Goal: Information Seeking & Learning: Learn about a topic

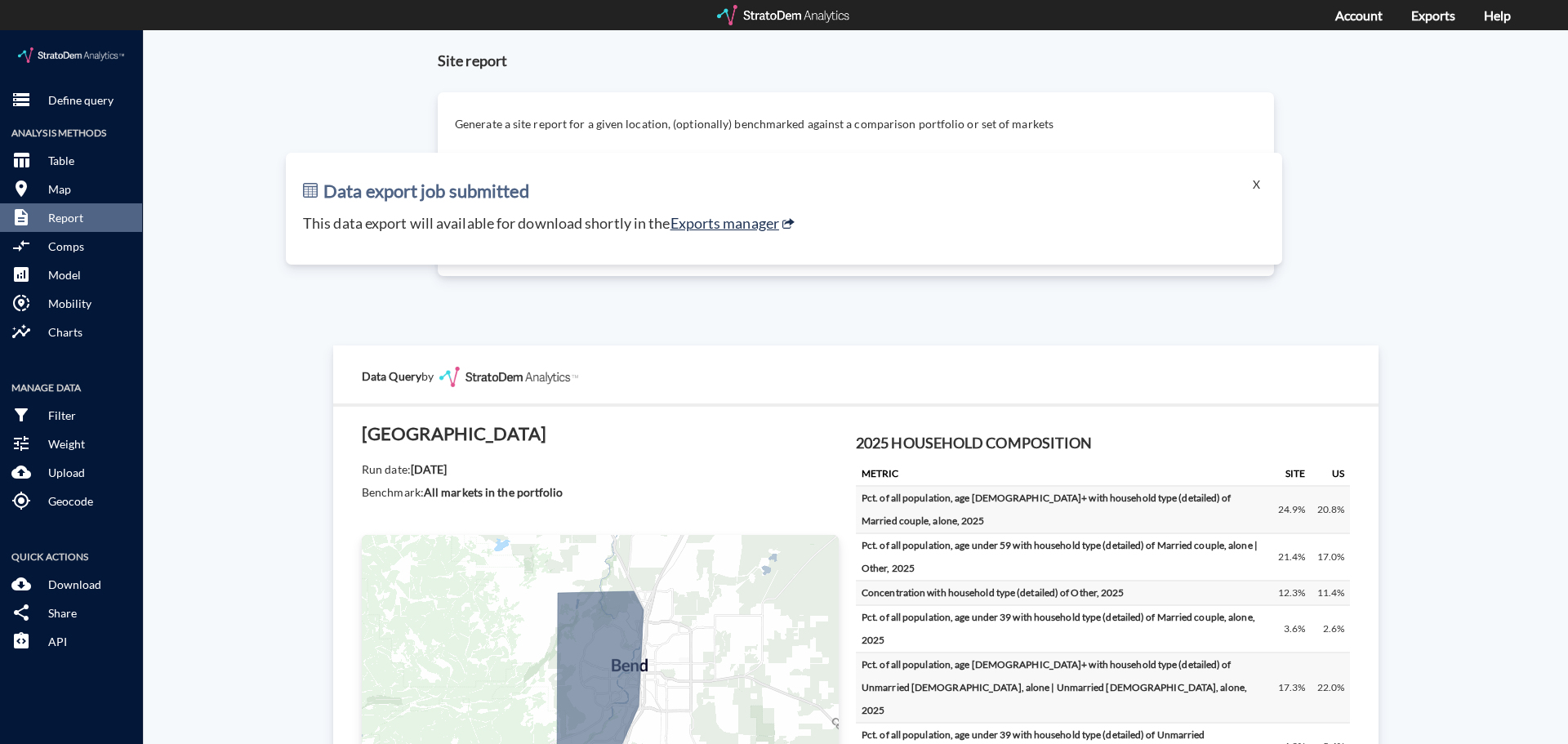
scroll to position [2760, 0]
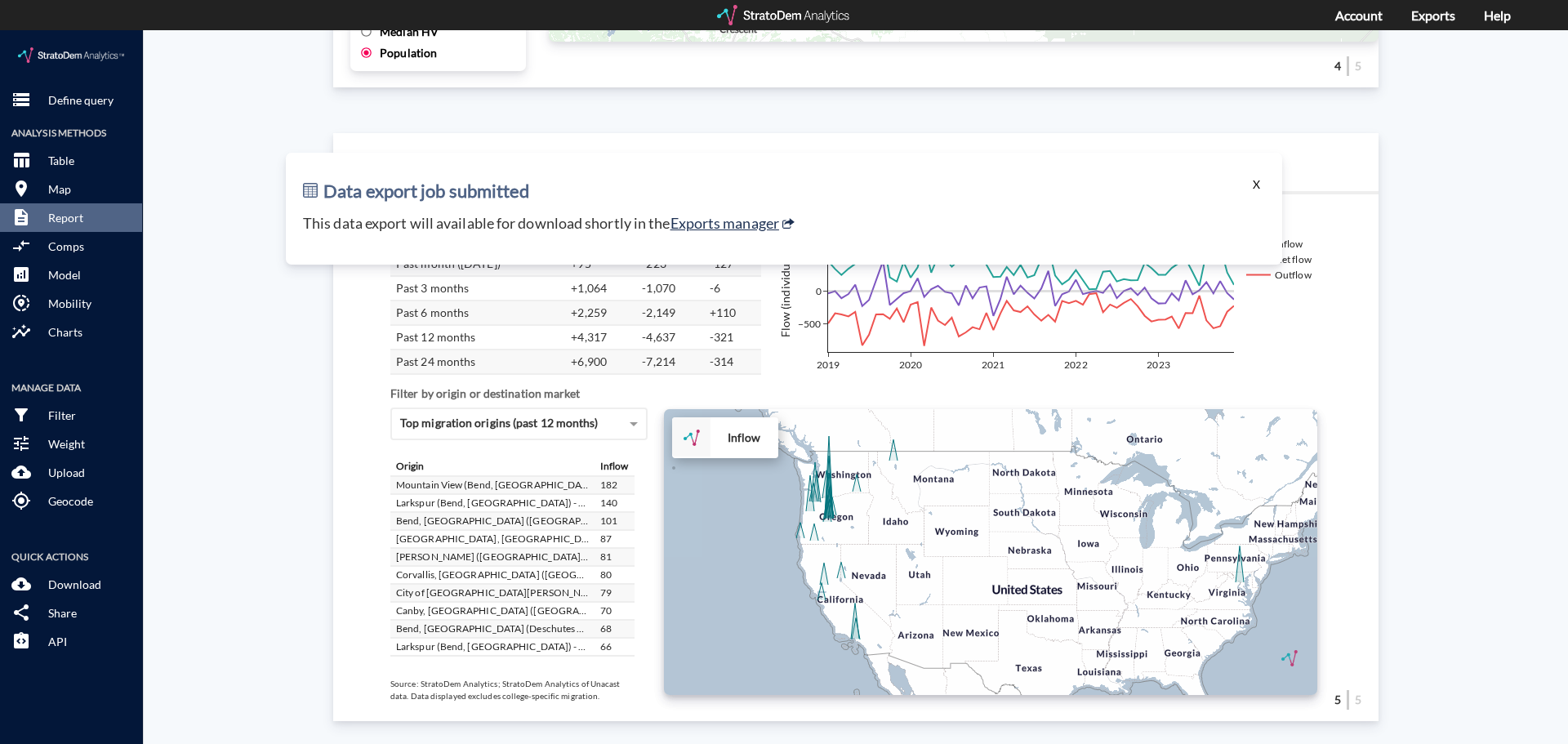
click button "X"
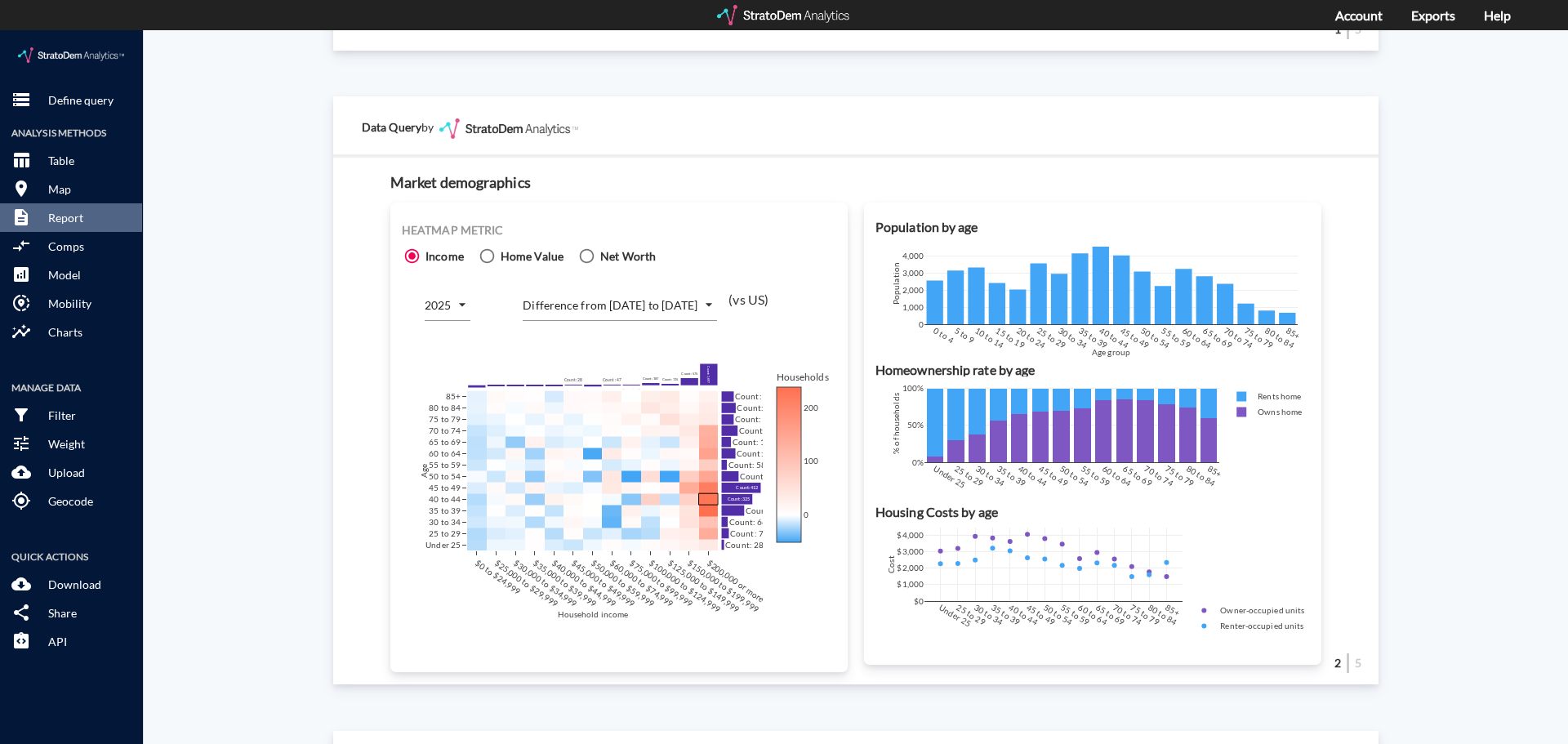
scroll to position [1046, 0]
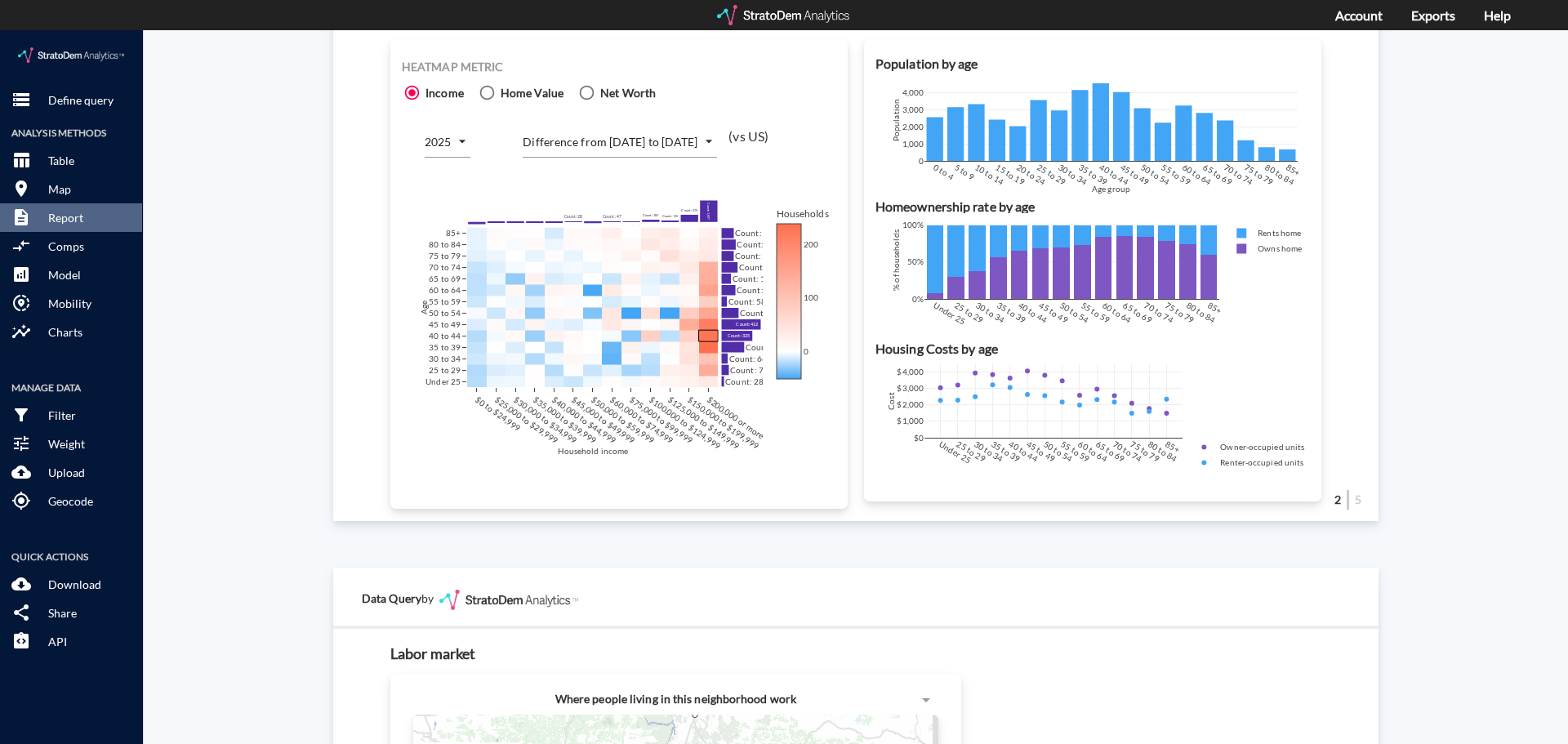
click div "Site report Generate a site report for a given location, (optionally) benchmark…"
click body "/vantagepoint/us/-1 storage Define query Analysis Methods table_chart Table roo…"
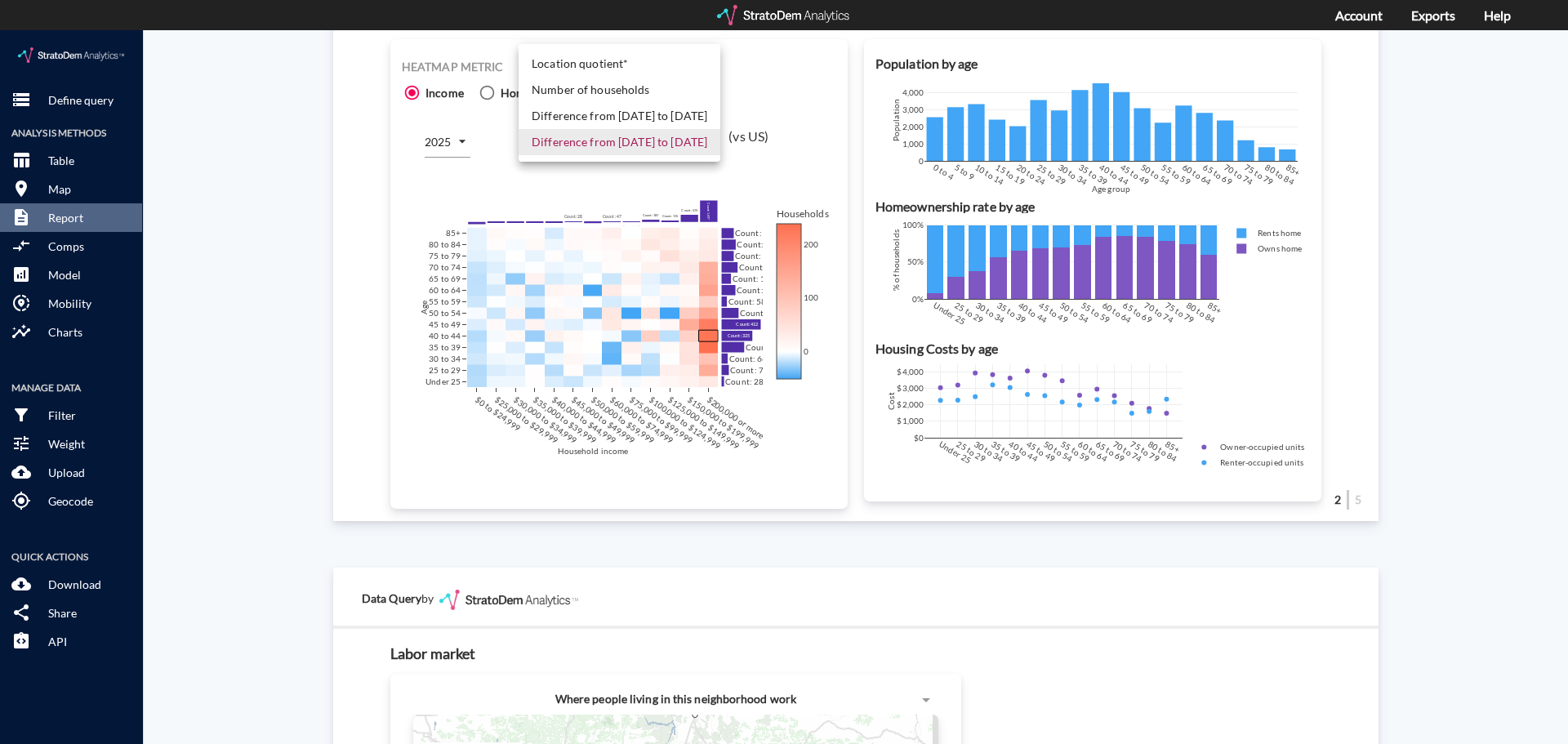
click li "Difference from [DATE] to [DATE]"
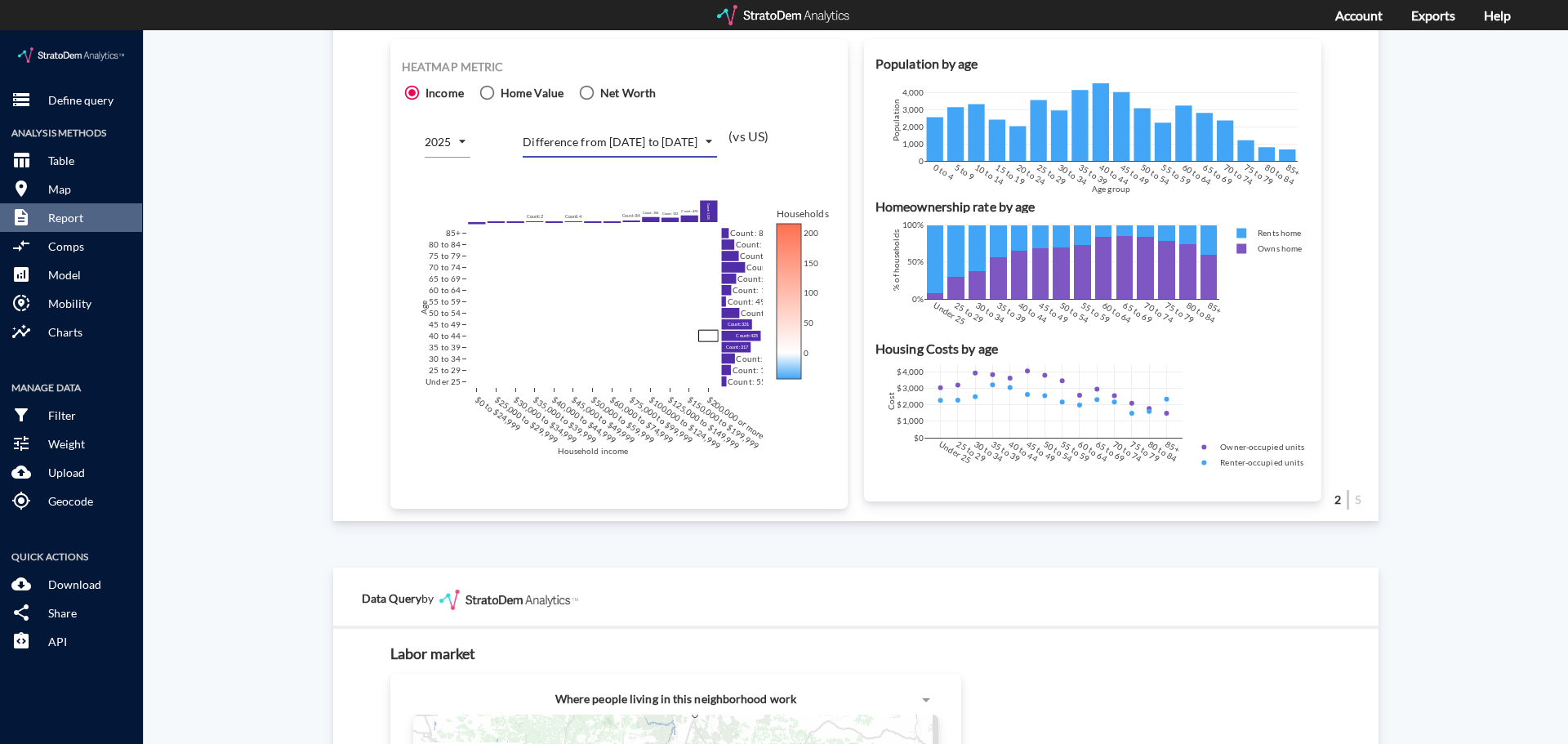
click div "Site report Generate a site report for a given location, (optionally) benchmark…"
click body "/vantagepoint/us/-1 storage Define query Analysis Methods table_chart Table roo…"
click li "Number of households"
type input "COUNT"
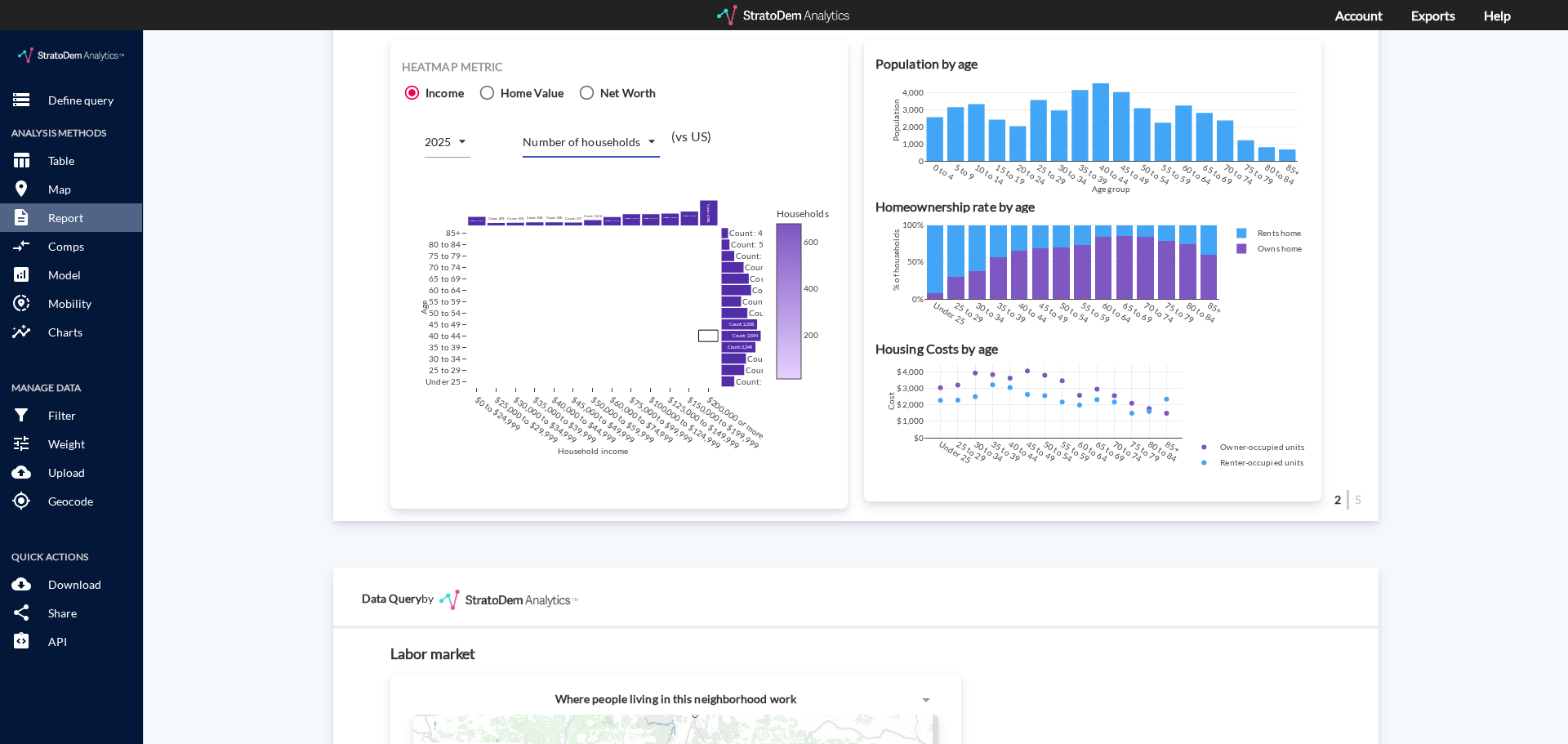
click div "Site report Generate a site report for a given location, (optionally) benchmark…"
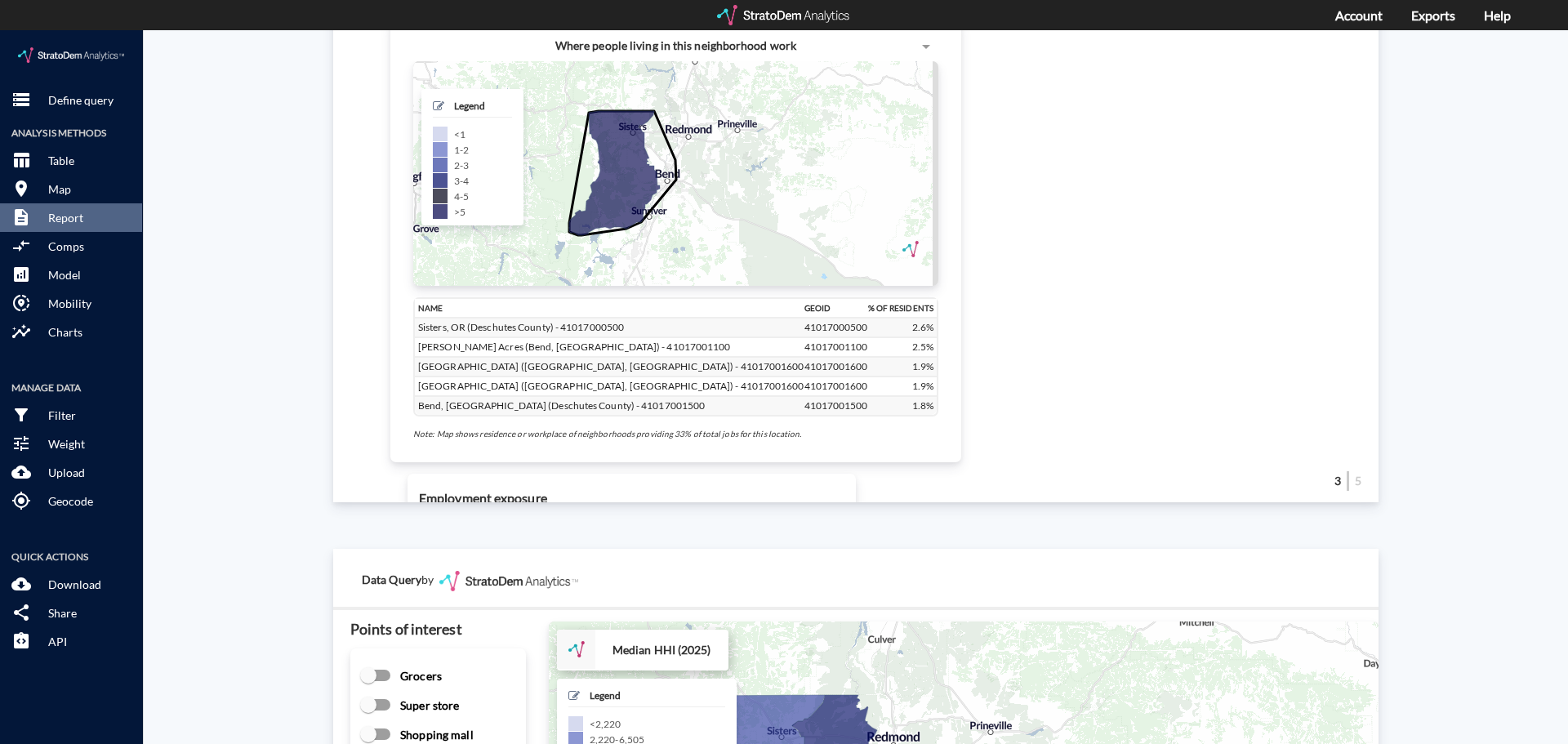
scroll to position [1618, 0]
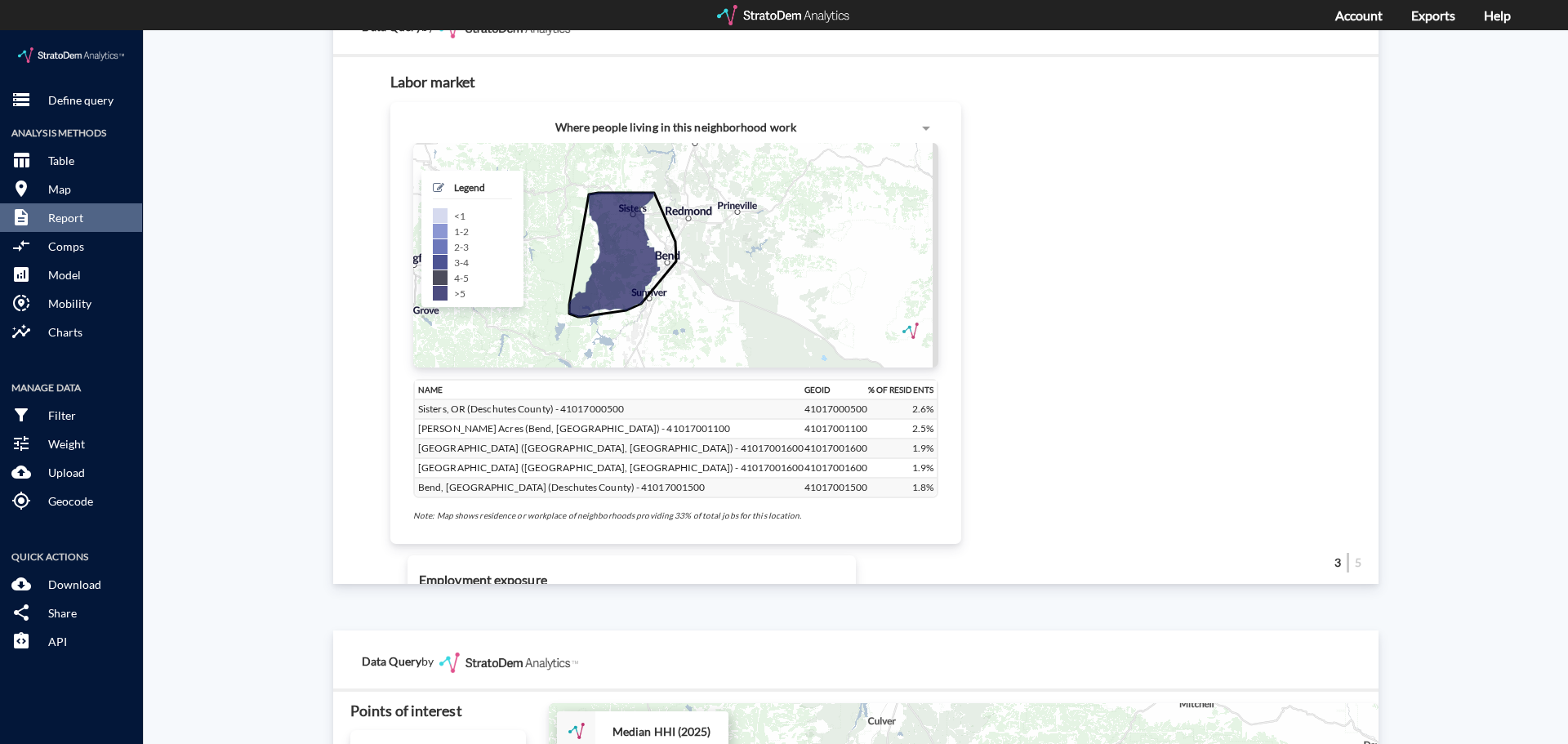
click div "Site report Generate a site report for a given location, (optionally) benchmark…"
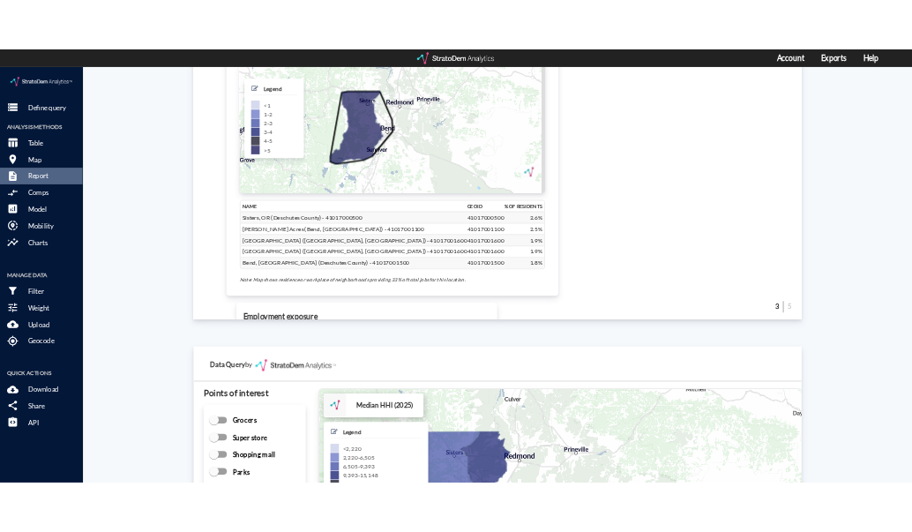
scroll to position [2277, 0]
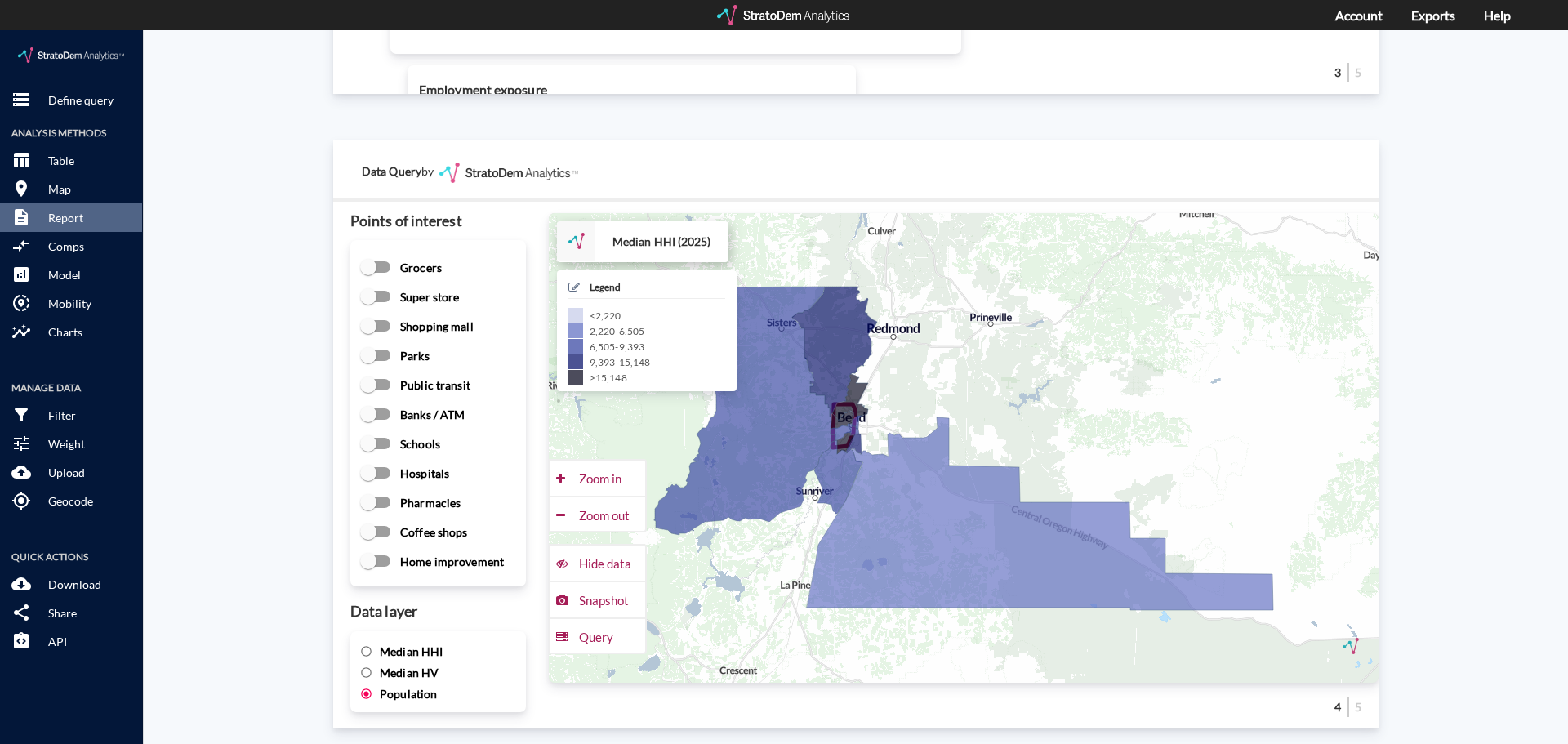
click span "Median HHI"
click input "Median HHI"
radio input "true"
radio input "false"
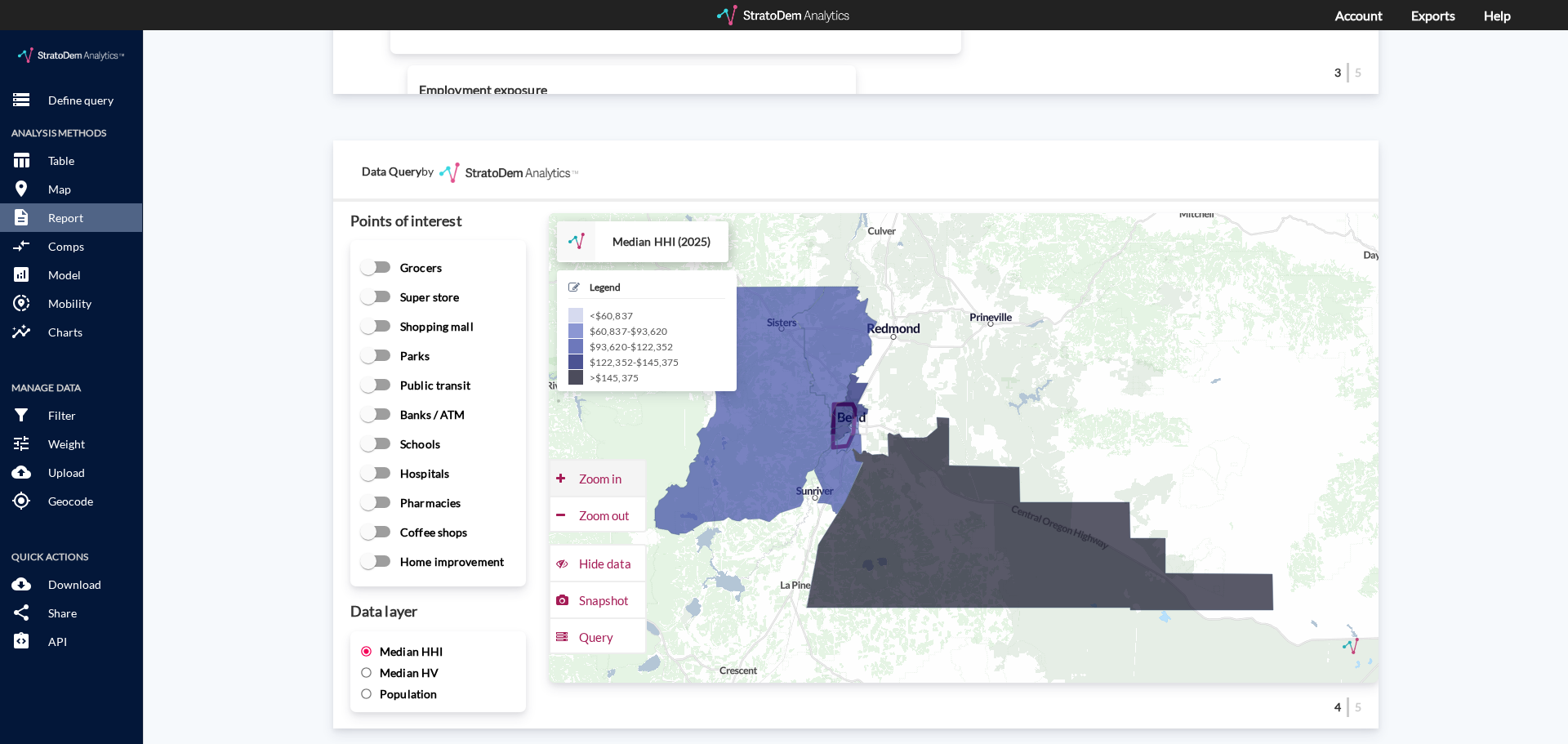
click div "Zoom in"
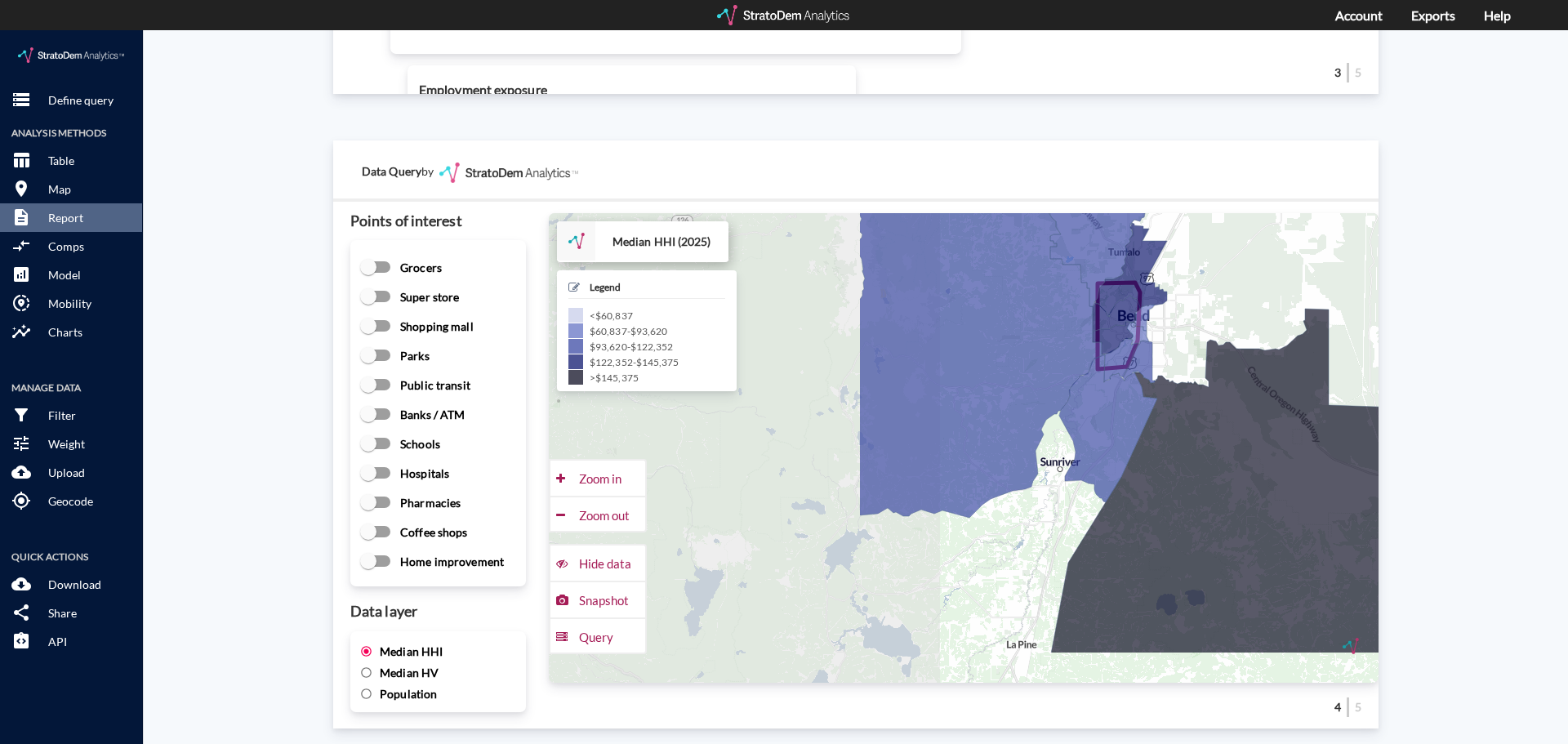
drag, startPoint x: 858, startPoint y: 361, endPoint x: 1230, endPoint y: 286, distance: 379.5
click div "+ − Median HHI (2025) CUSTOMIZE DATA Legend < $60,837 $60,837 - $93,620 $93,620…"
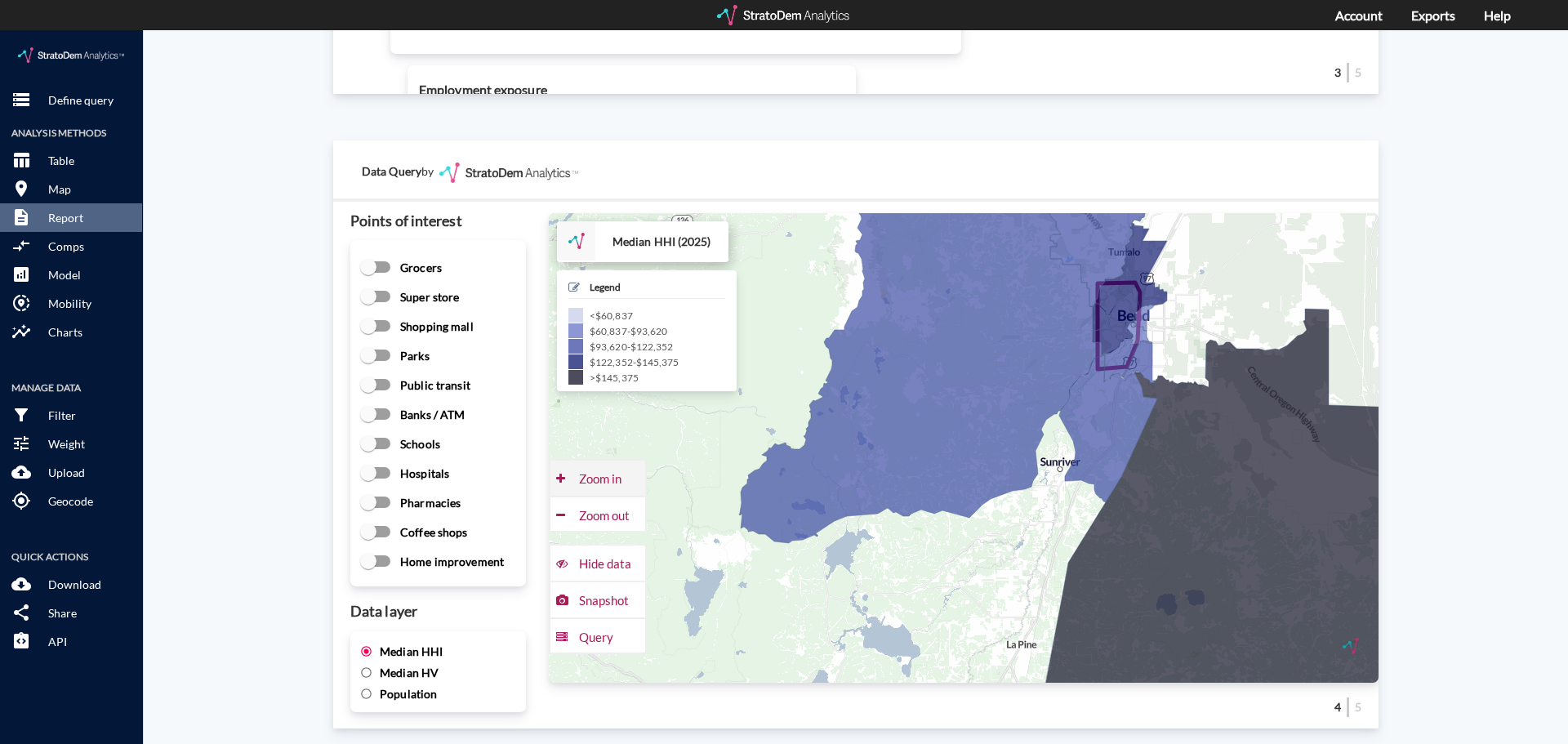
click div "Zoom in"
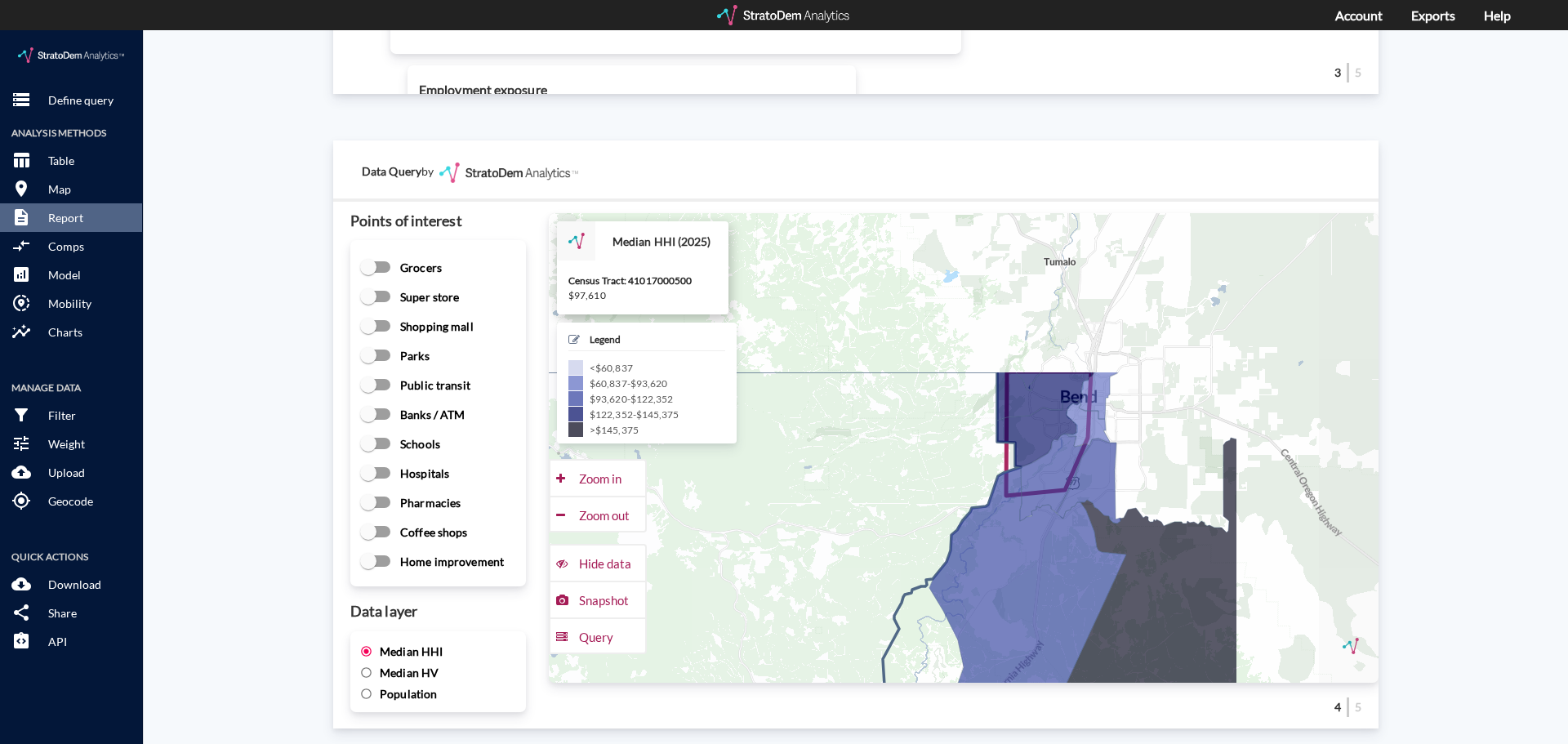
drag, startPoint x: 978, startPoint y: 363, endPoint x: 753, endPoint y: 571, distance: 306.4
click icon
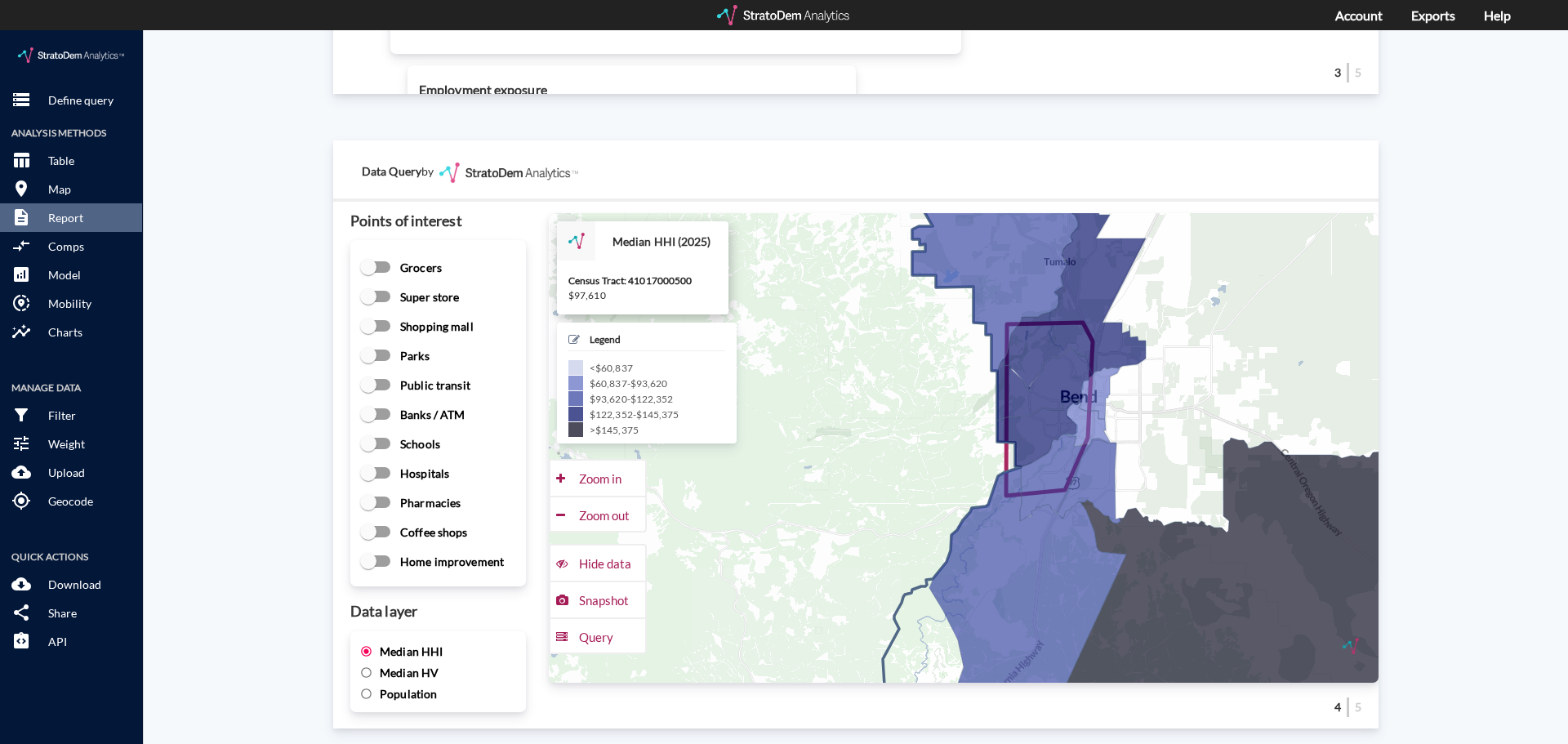
drag, startPoint x: 901, startPoint y: 385, endPoint x: 850, endPoint y: 388, distance: 51.1
click icon
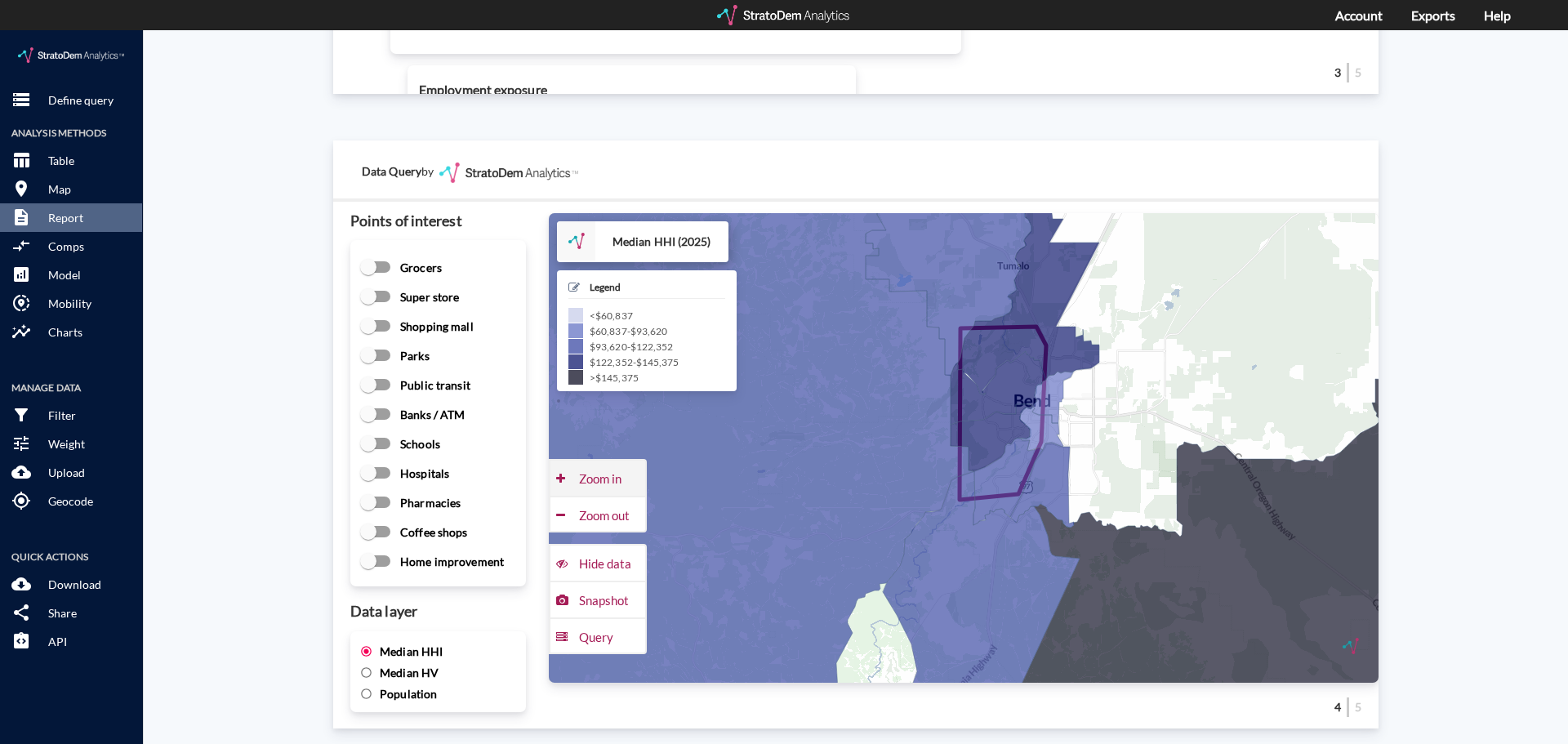
click div "Zoom in"
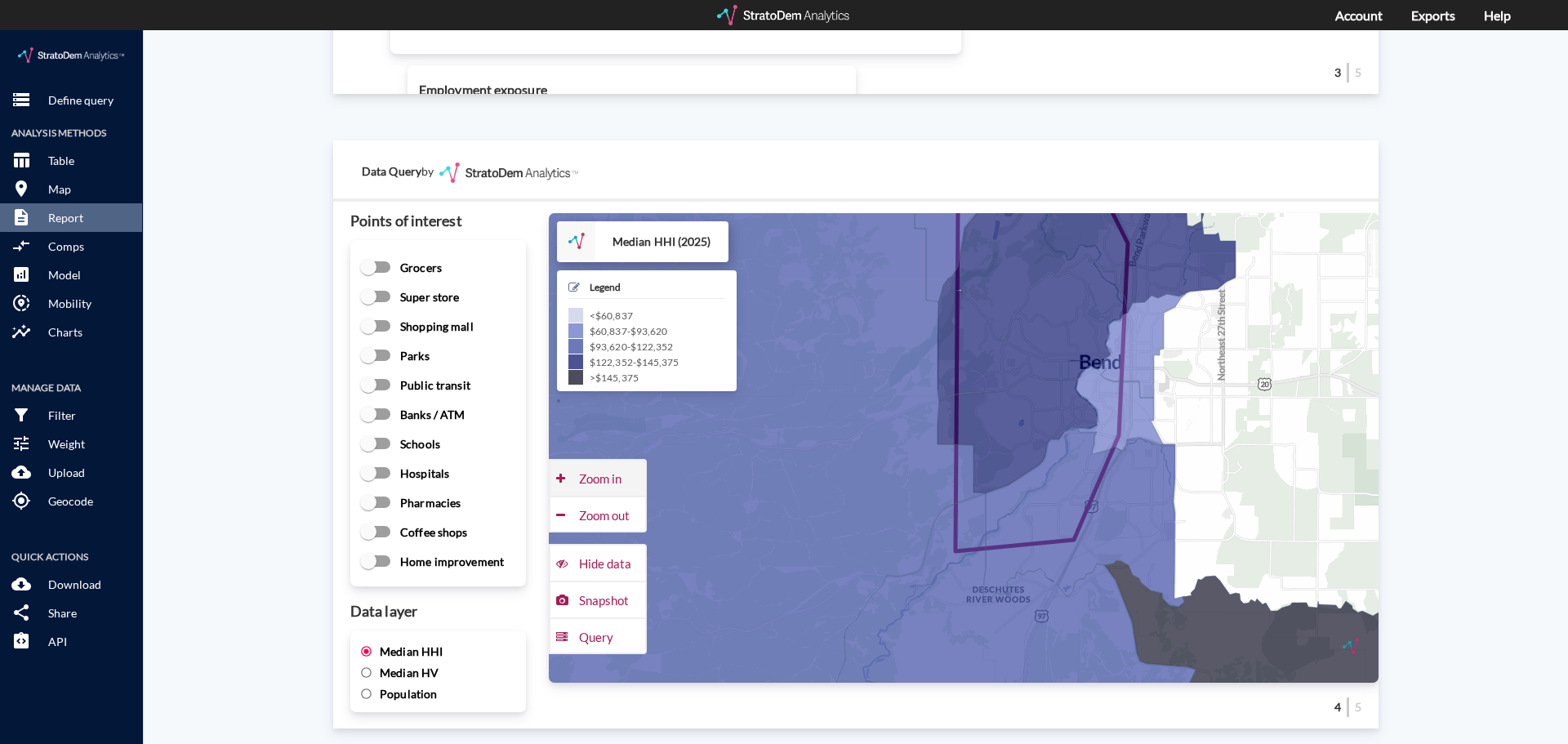
click div "Zoom in"
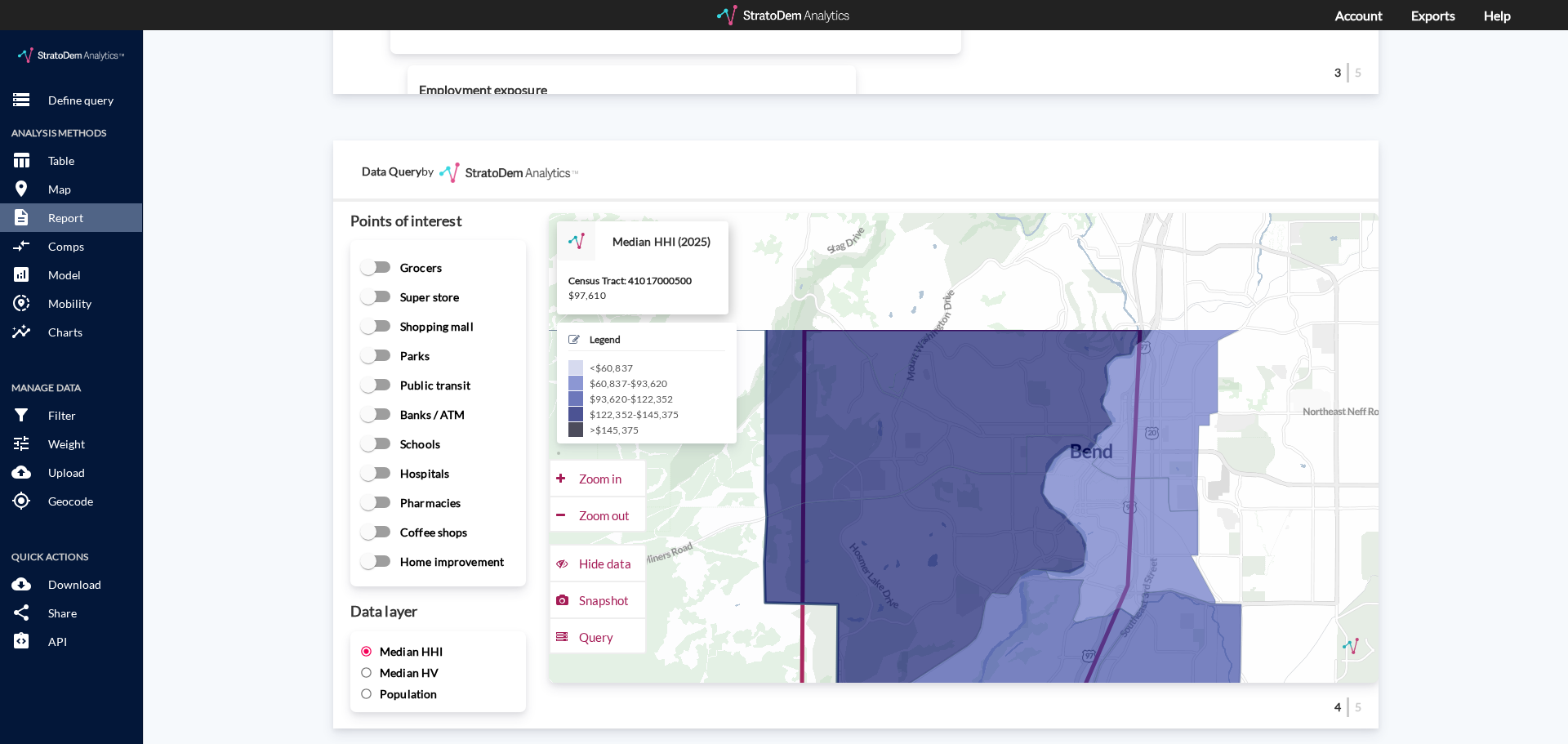
drag, startPoint x: 840, startPoint y: 407, endPoint x: 691, endPoint y: 572, distance: 222.3
click icon
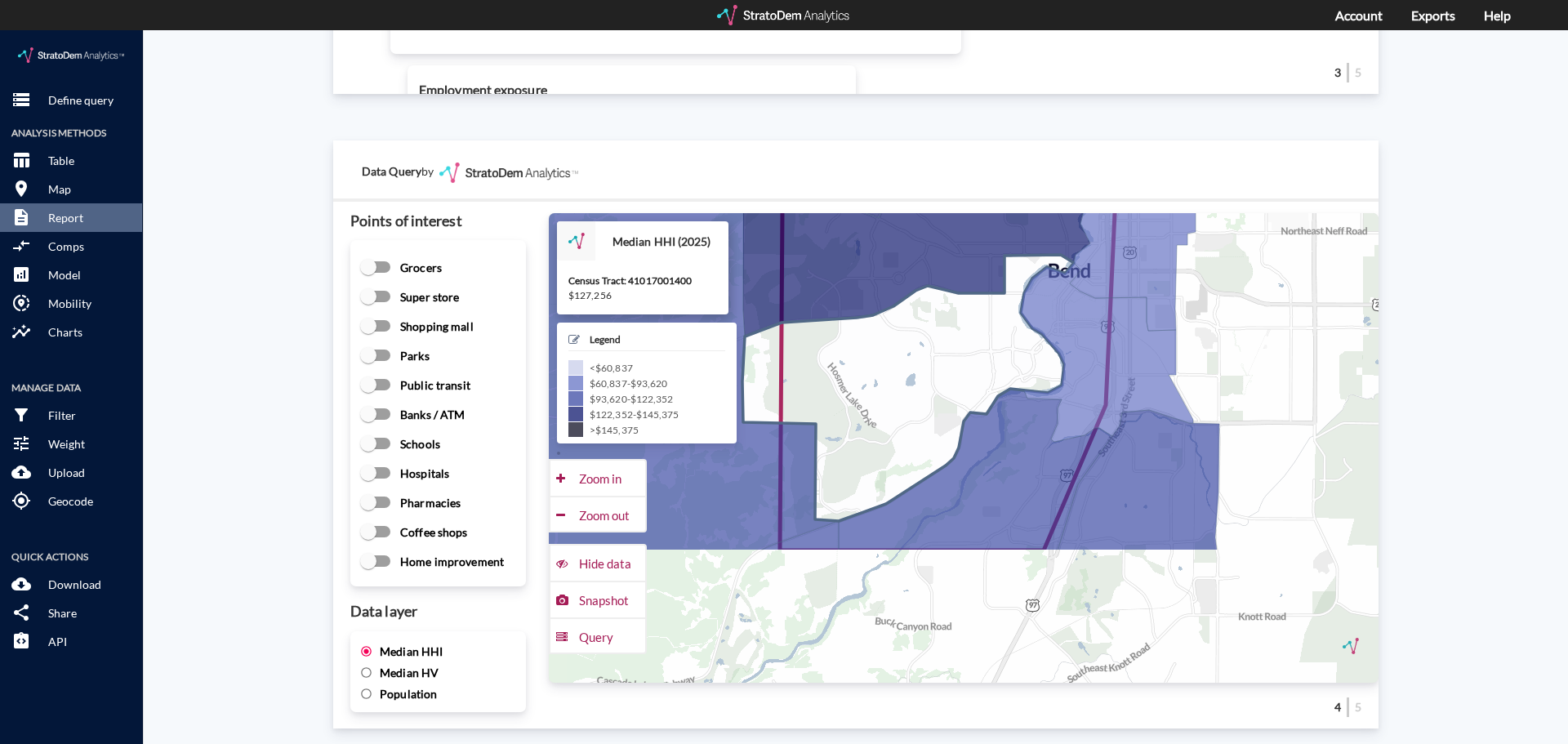
drag, startPoint x: 872, startPoint y: 498, endPoint x: 852, endPoint y: 378, distance: 121.7
click icon
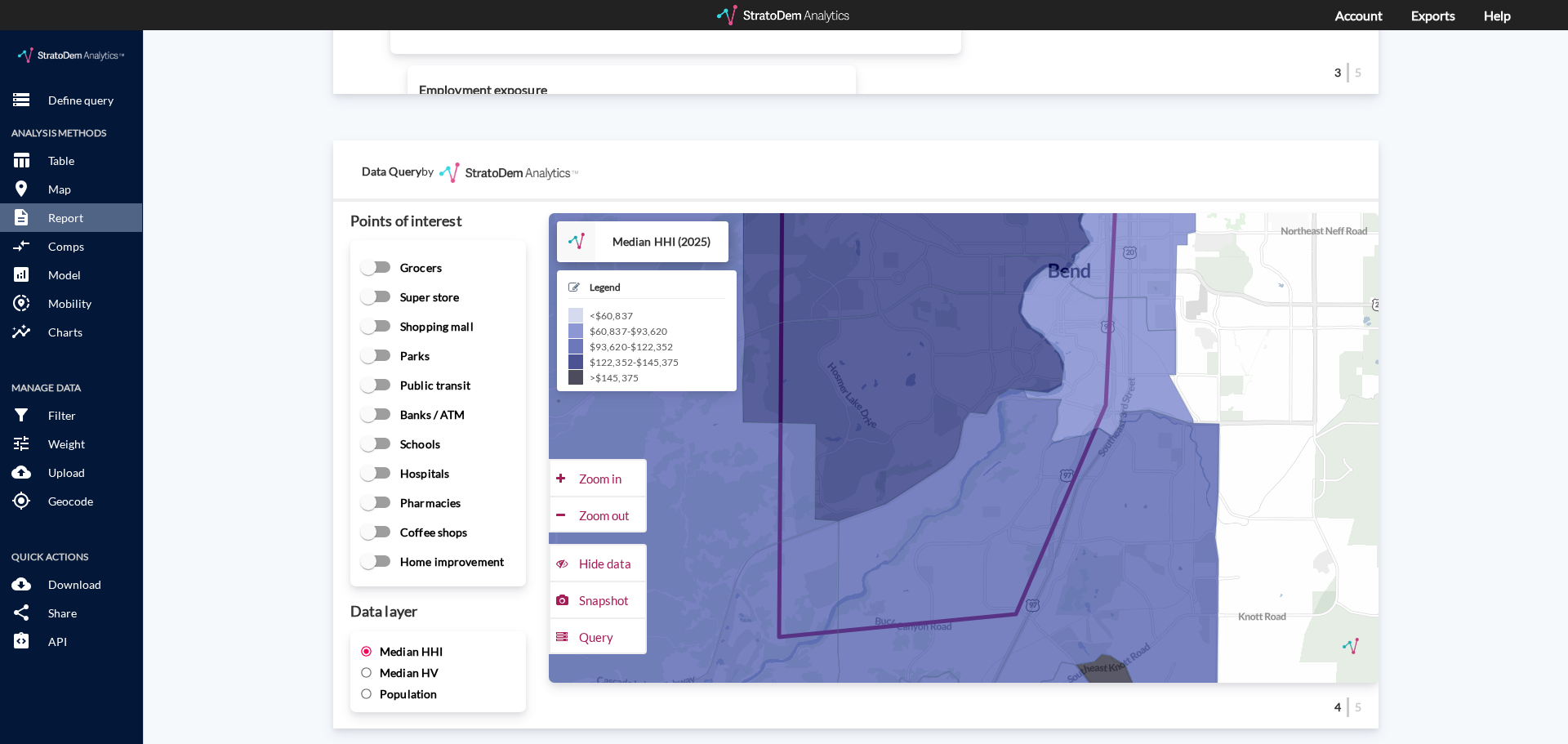
click span "Median HV"
click input "Median HV"
radio input "true"
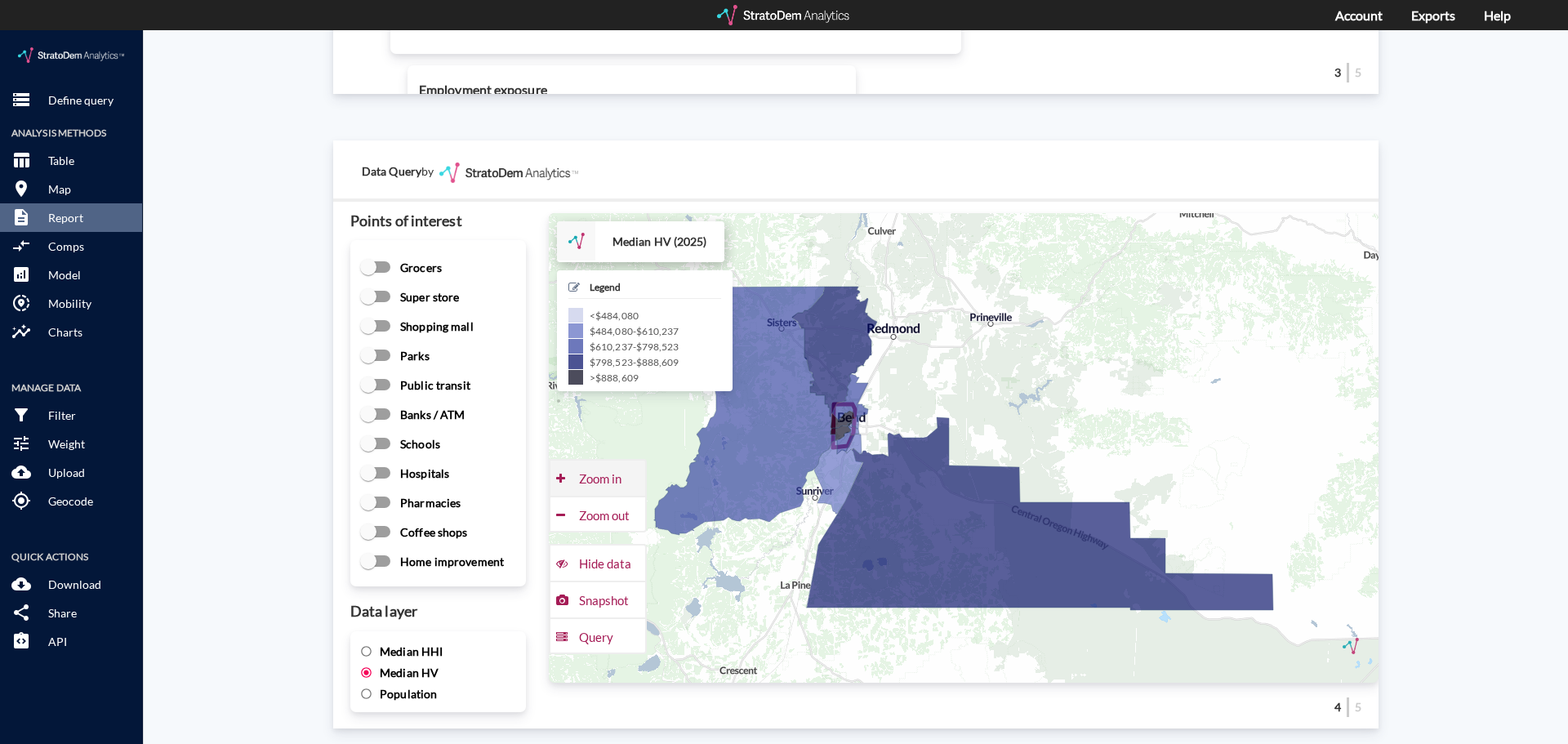
click div "Zoom in"
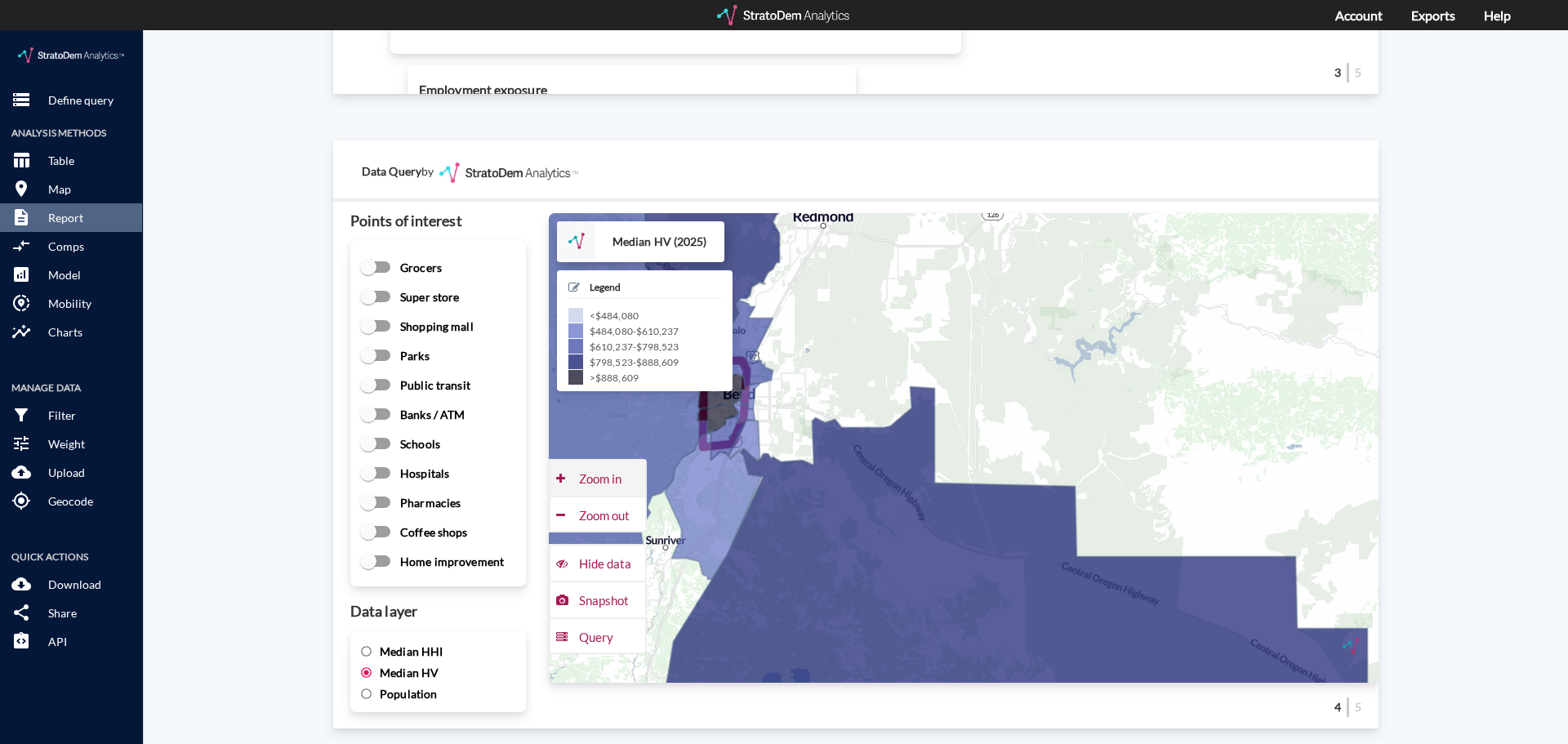
click div "Zoom in"
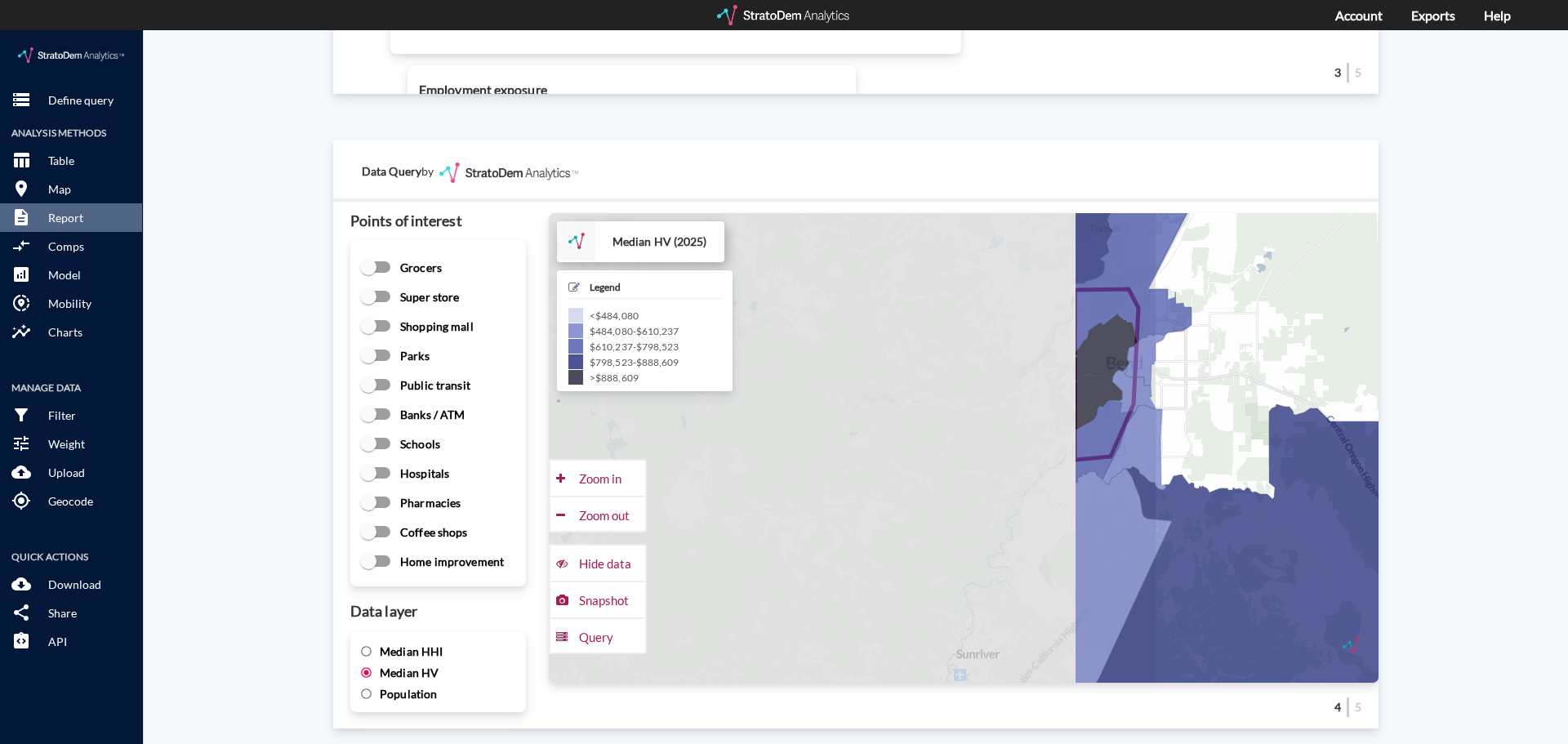
drag, startPoint x: 841, startPoint y: 469, endPoint x: 1456, endPoint y: 487, distance: 615.3
click div "Site report Generate a site report for a given location, (optionally) benchmark…"
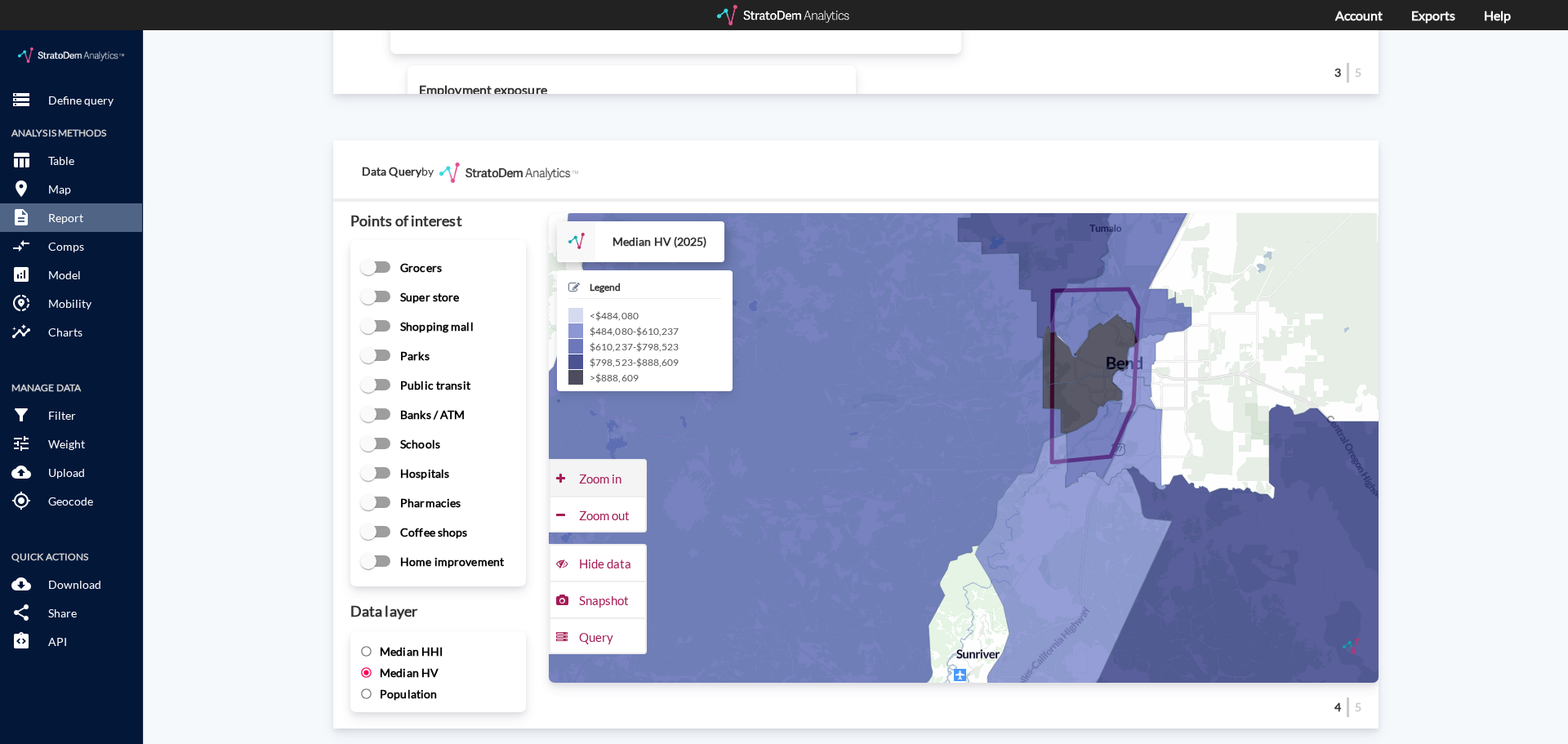
click div "Zoom in"
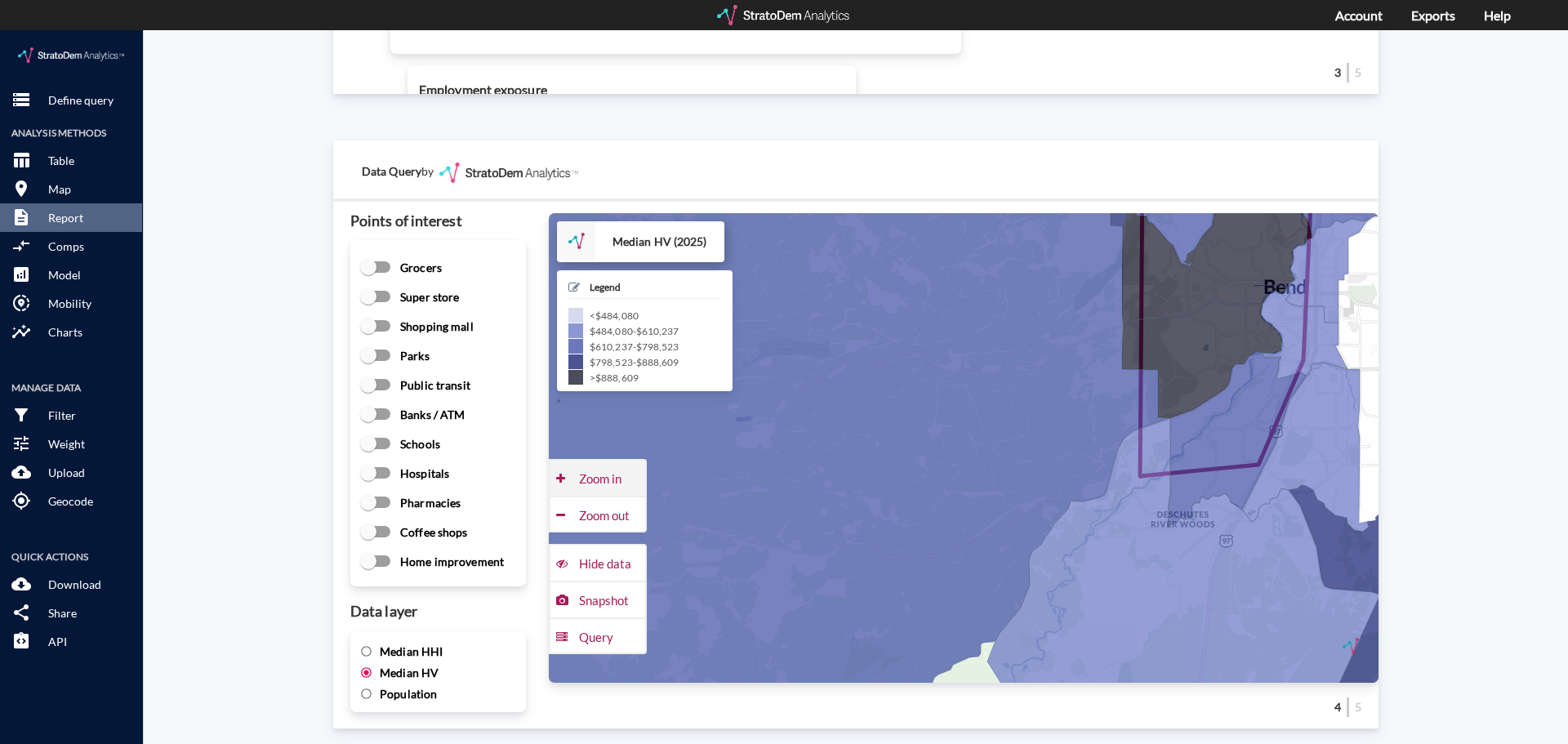
click div "Zoom in"
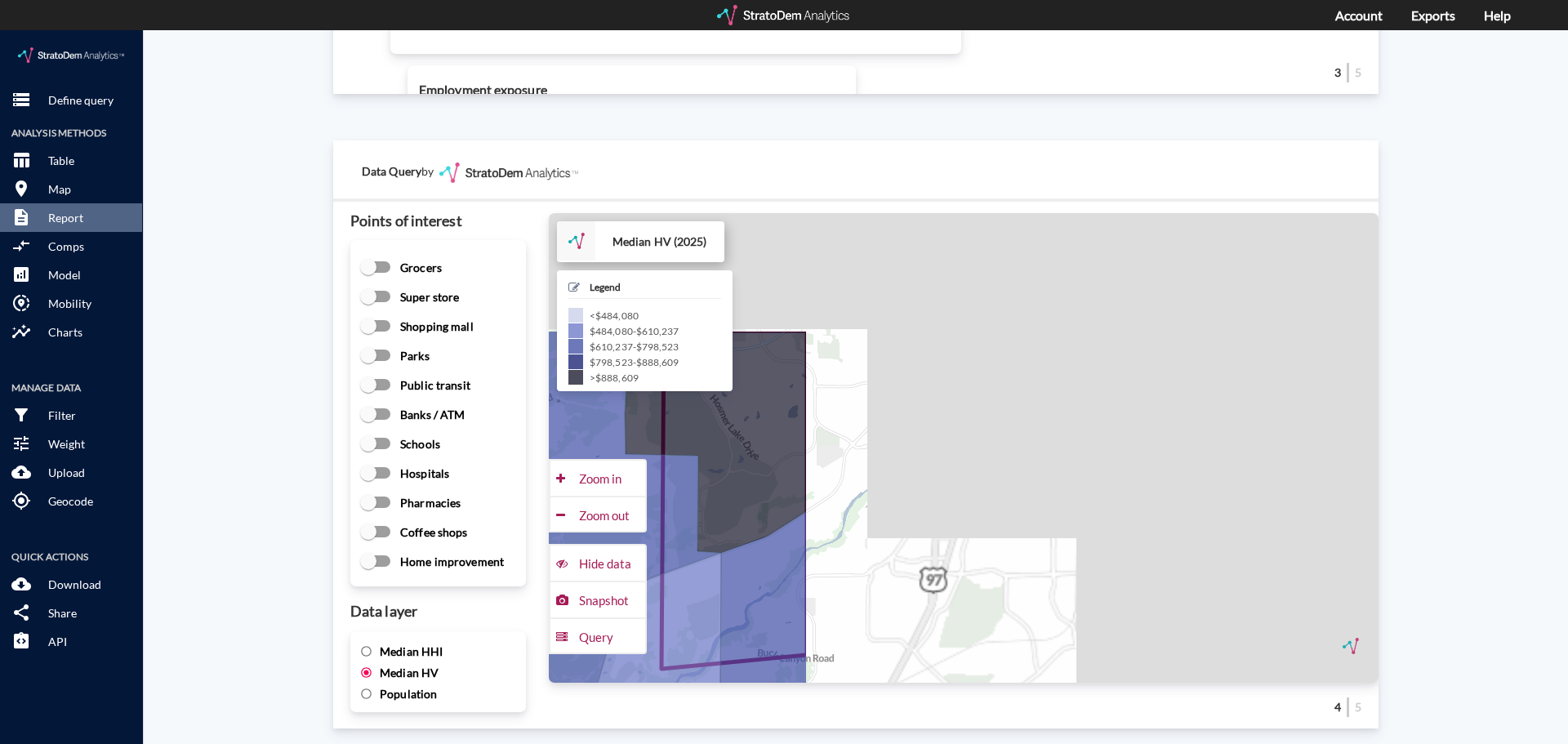
drag, startPoint x: 942, startPoint y: 443, endPoint x: 468, endPoint y: 570, distance: 490.7
click div "Points of interest Grocers Super store Shopping mall Parks Public transit Banks…"
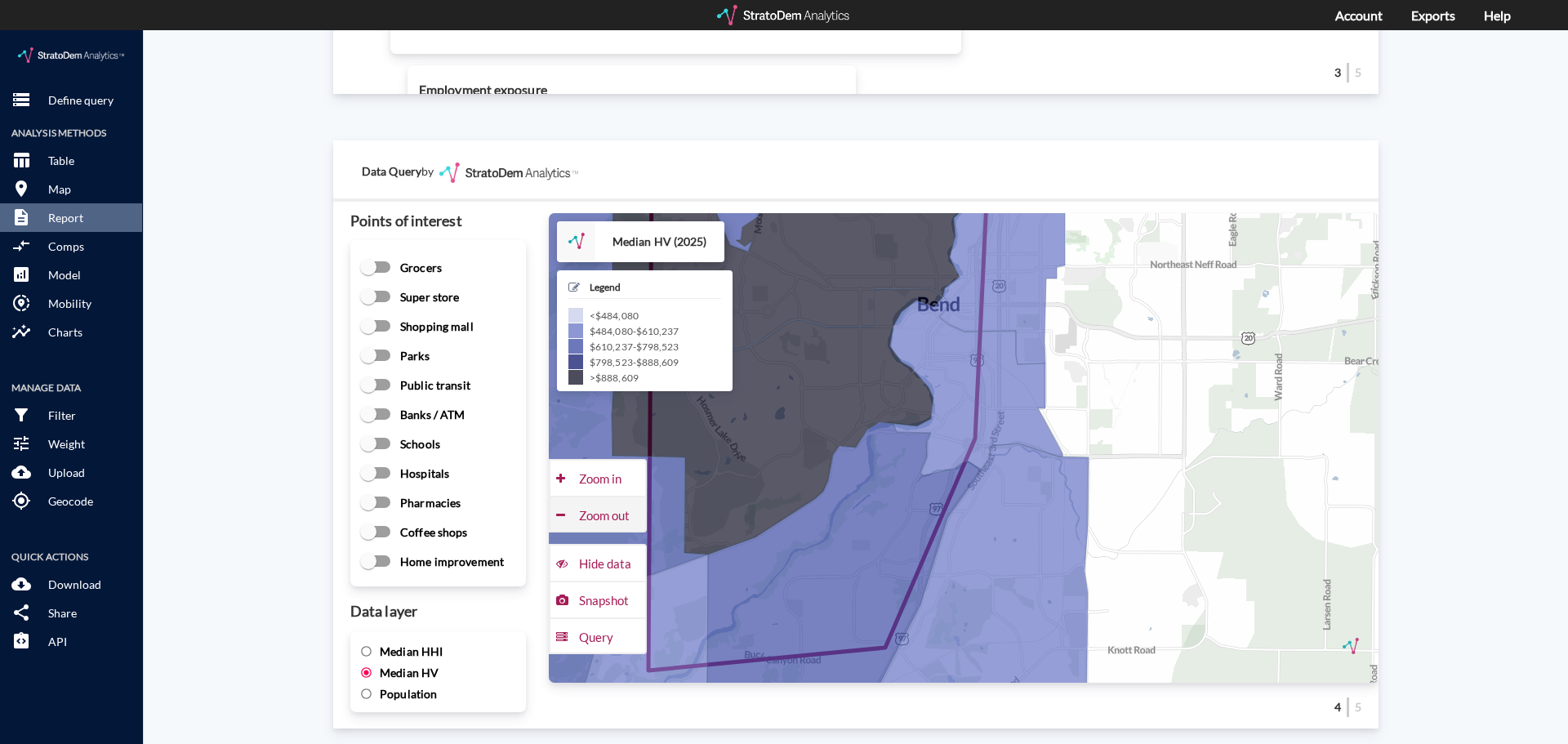
click div "Zoom out"
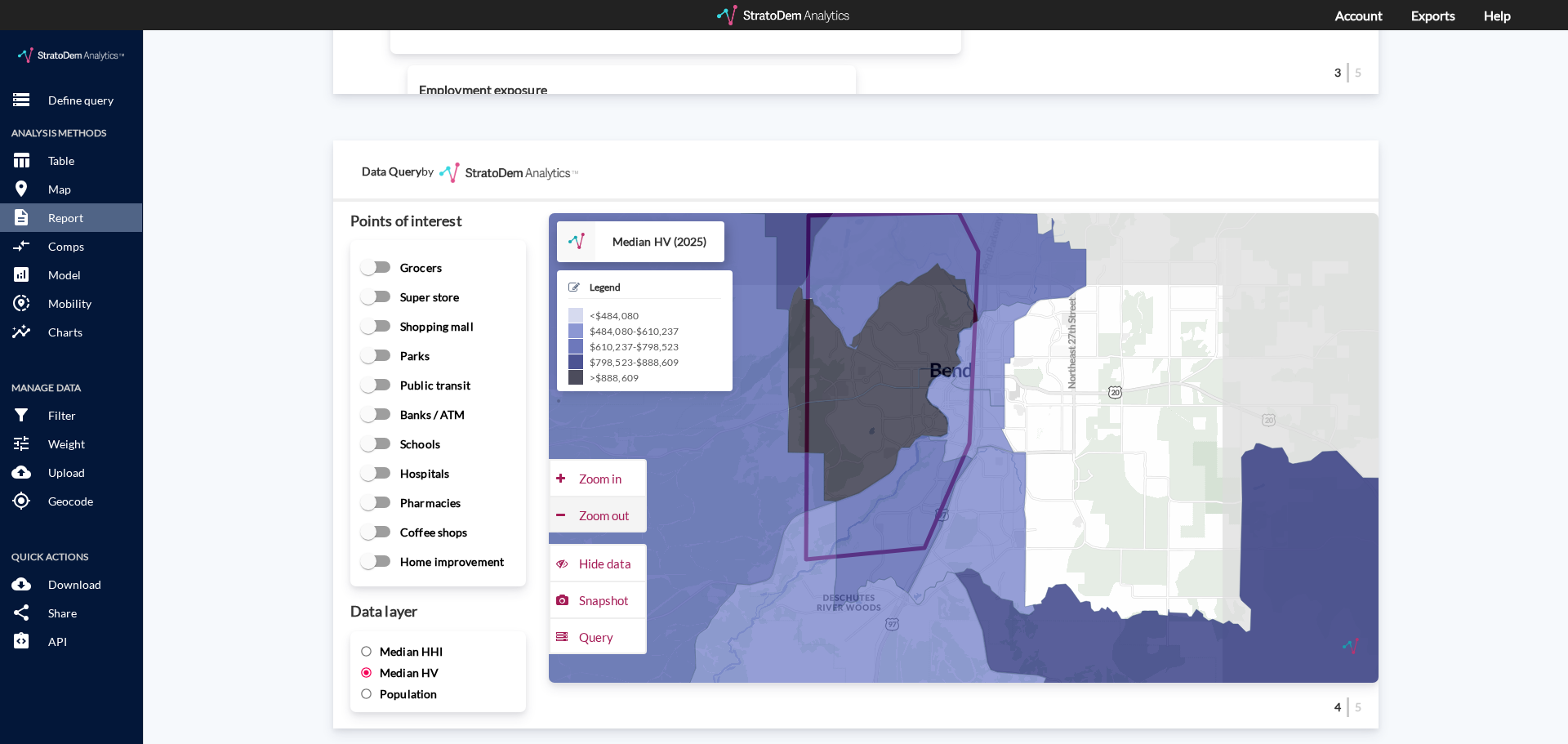
click div "Zoom out"
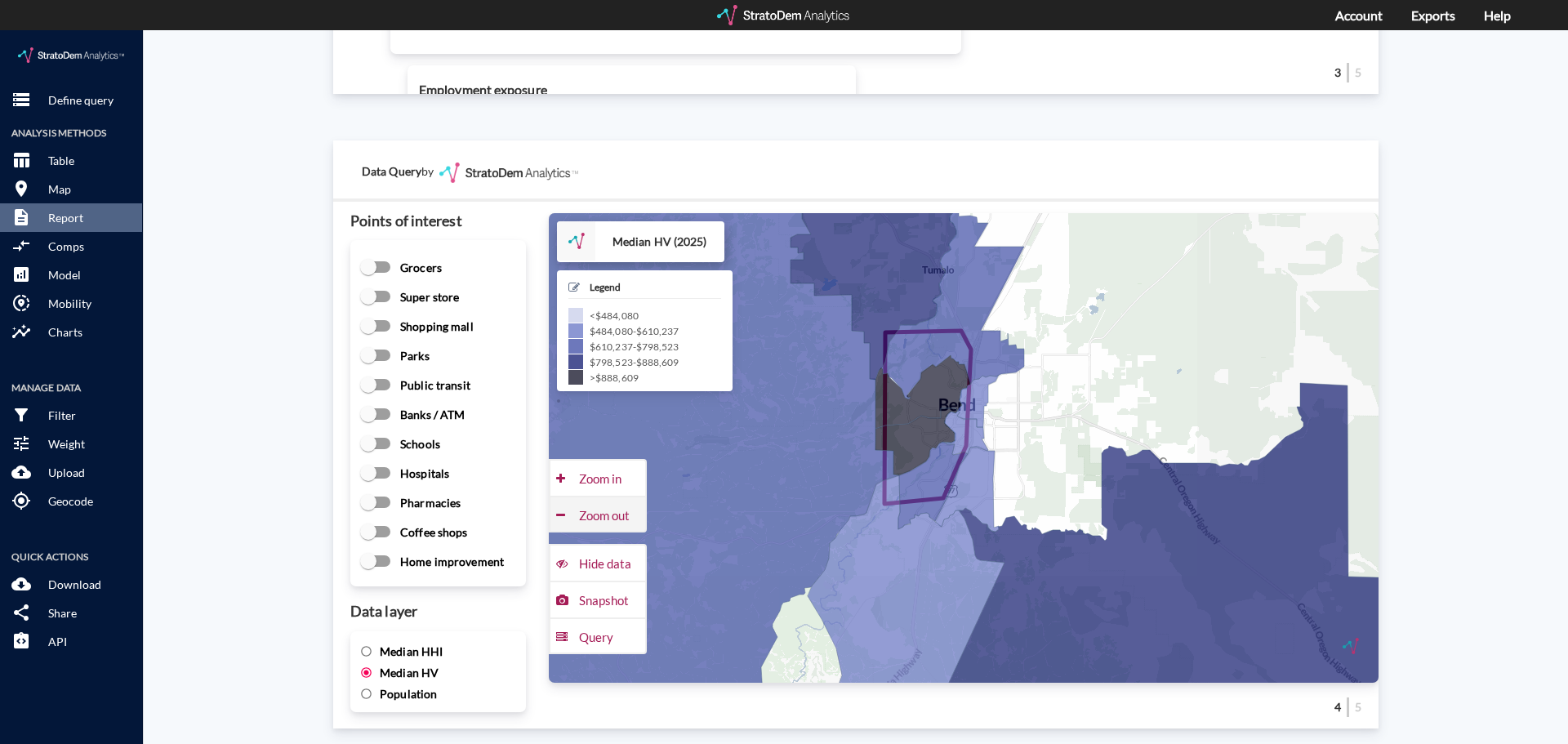
click div "Zoom out"
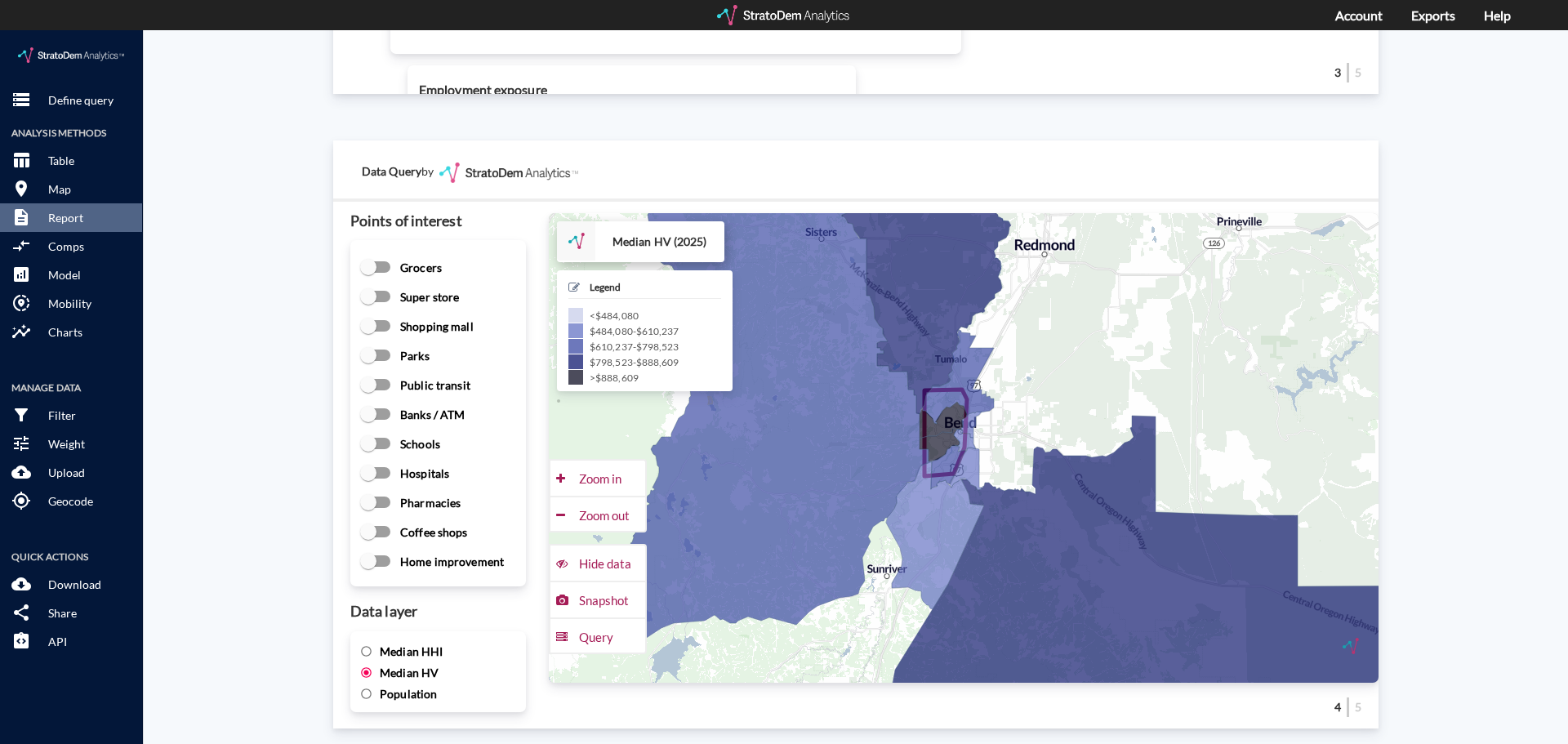
click span "Median HHI"
click input "Median HHI"
radio input "true"
radio input "false"
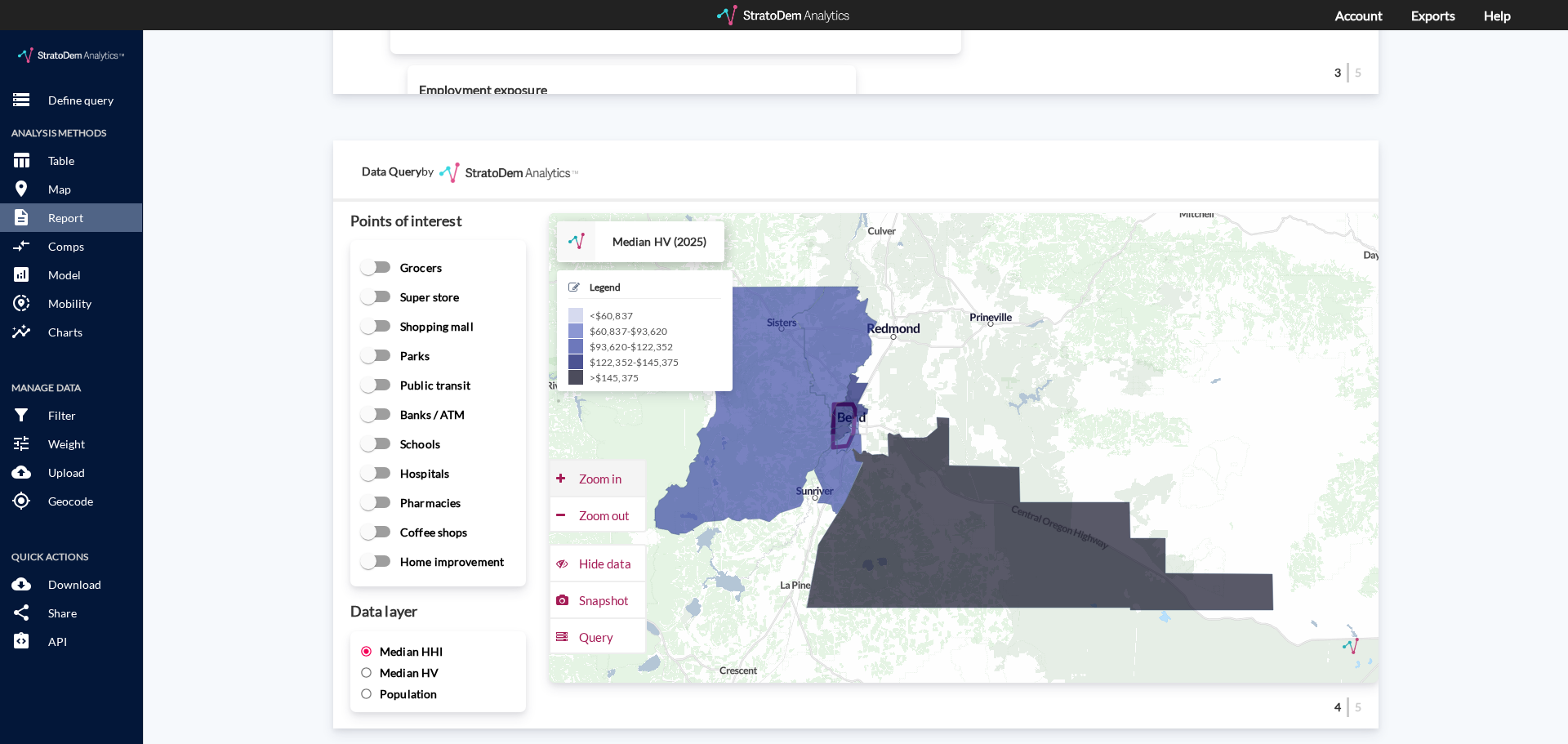
click div "Zoom in"
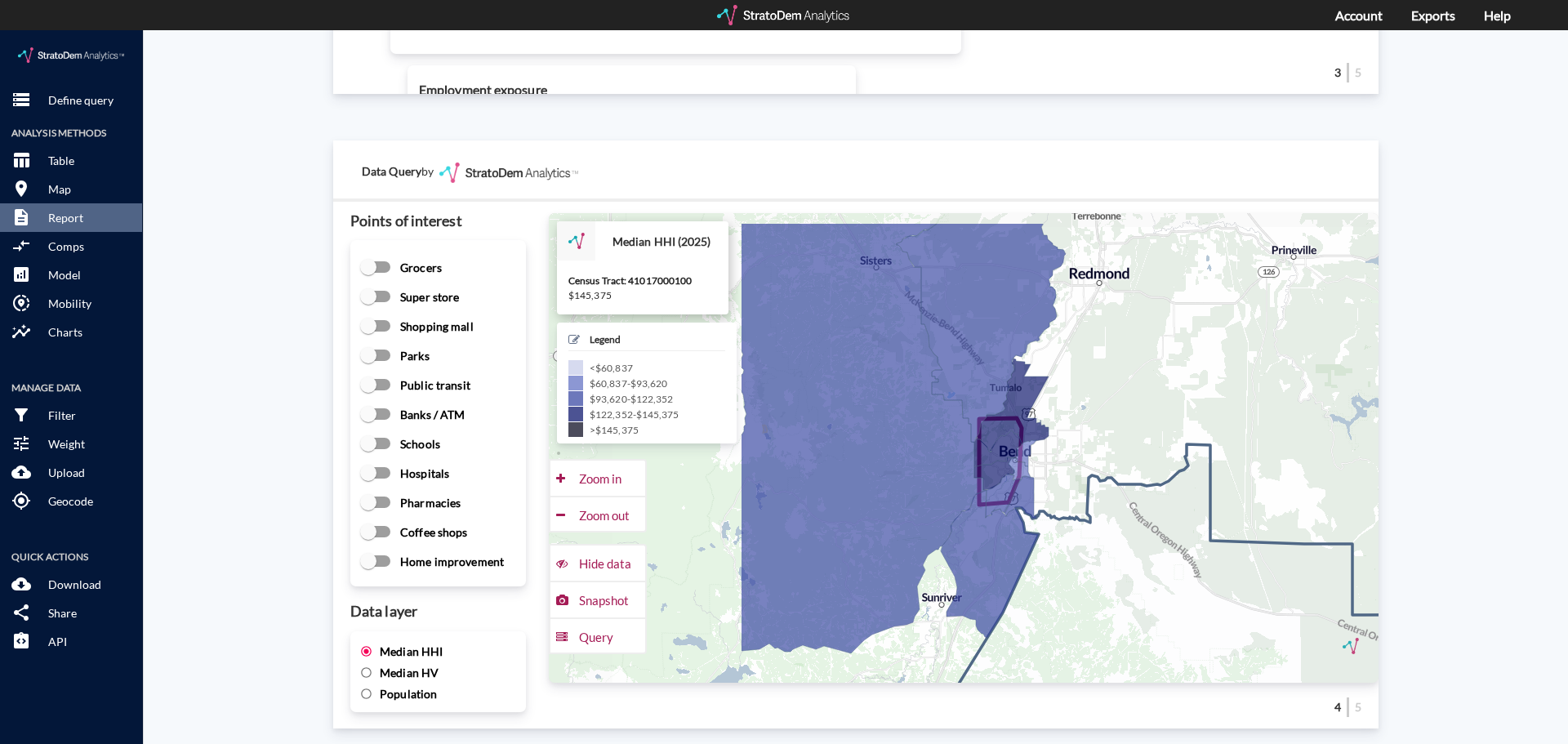
drag, startPoint x: 786, startPoint y: 537, endPoint x: 1061, endPoint y: 592, distance: 280.4
click icon
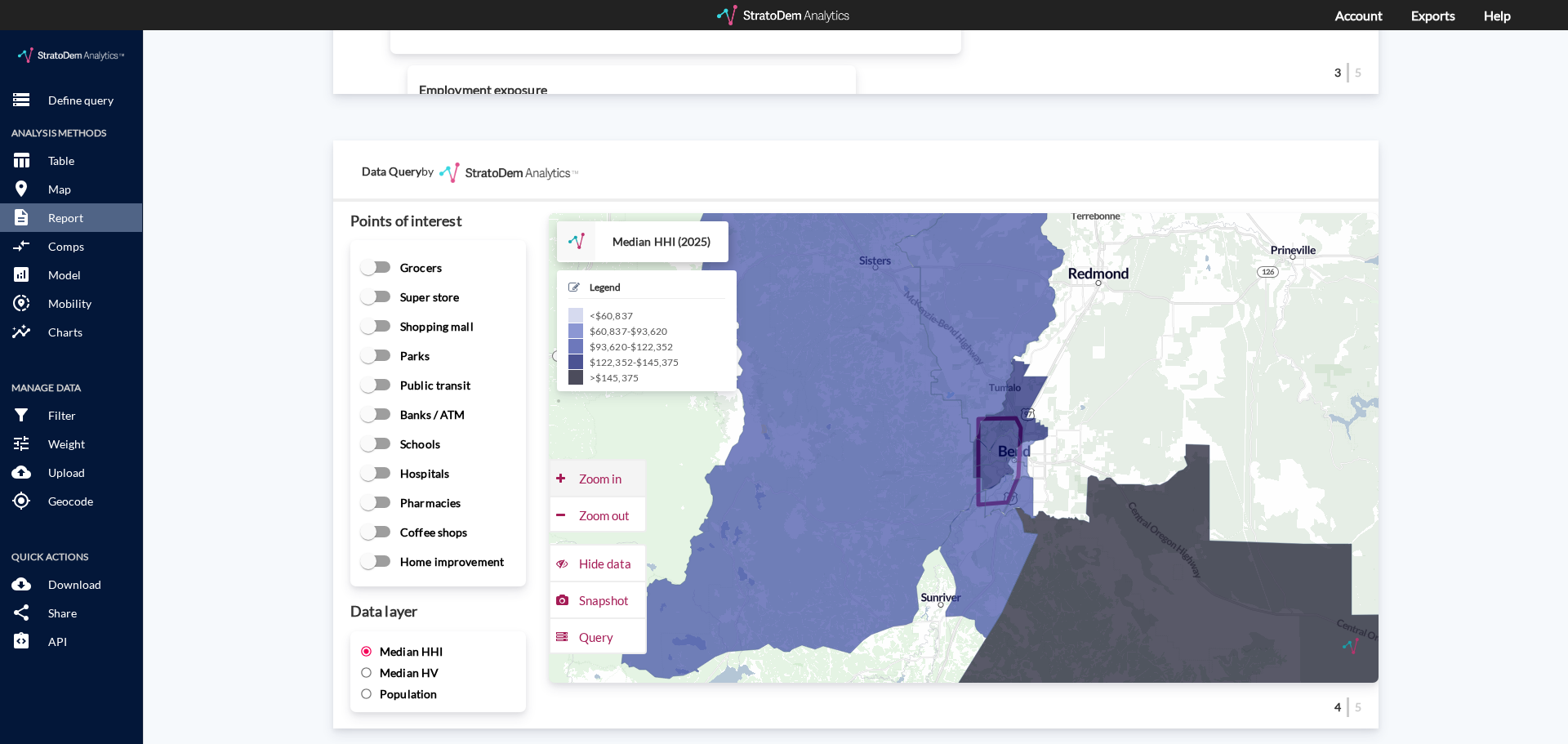
click div "Zoom in"
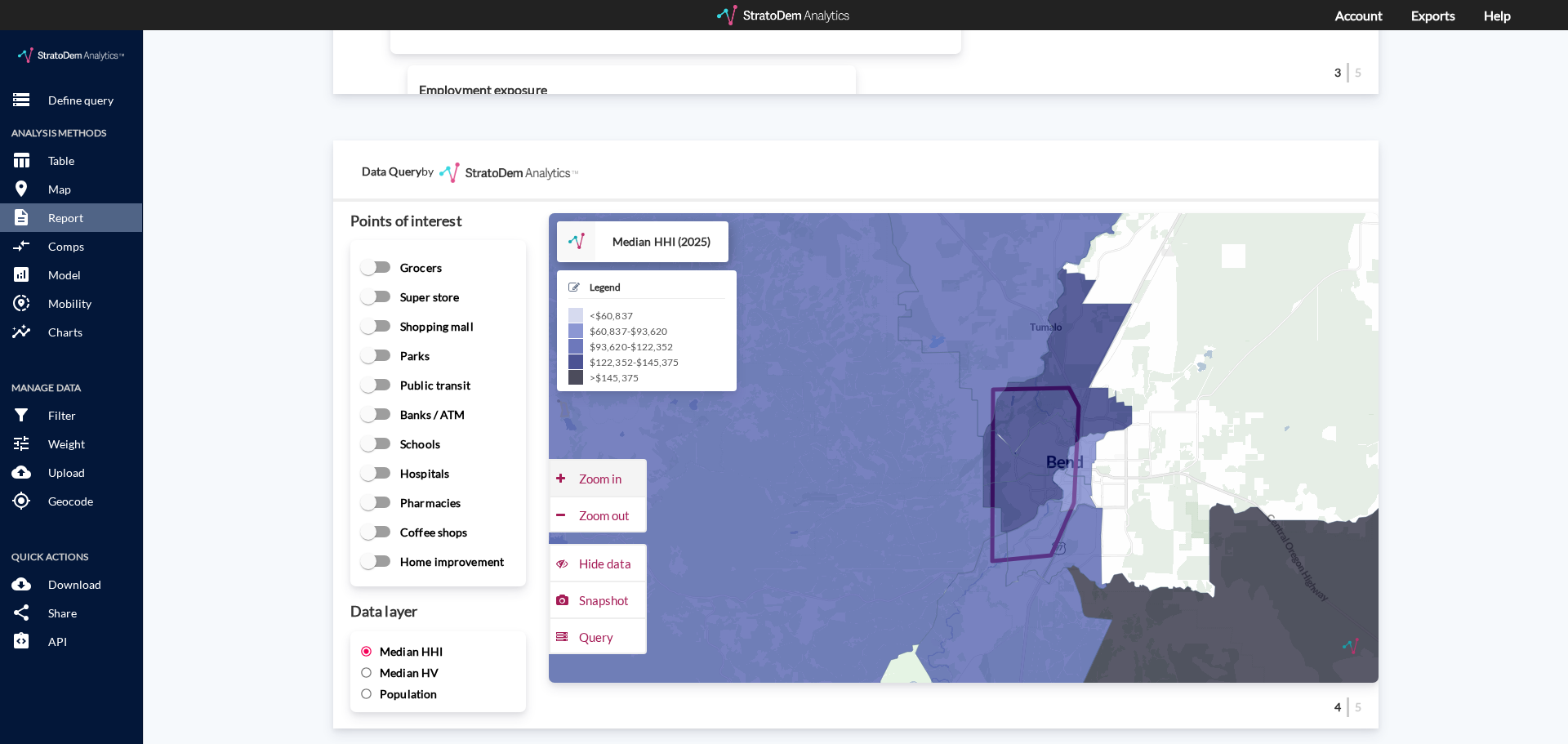
click div "Zoom in"
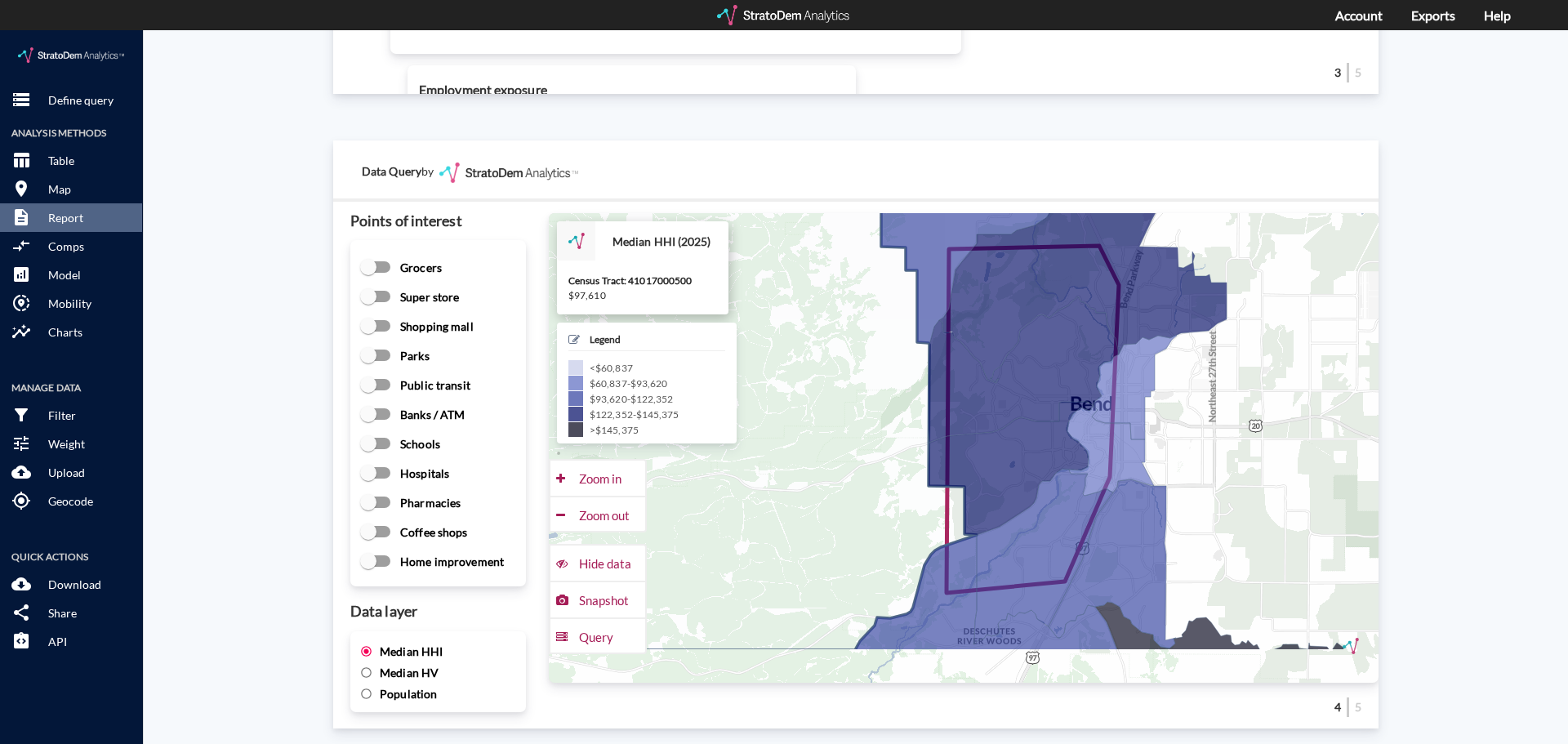
drag, startPoint x: 858, startPoint y: 519, endPoint x: 784, endPoint y: 437, distance: 110.5
click icon
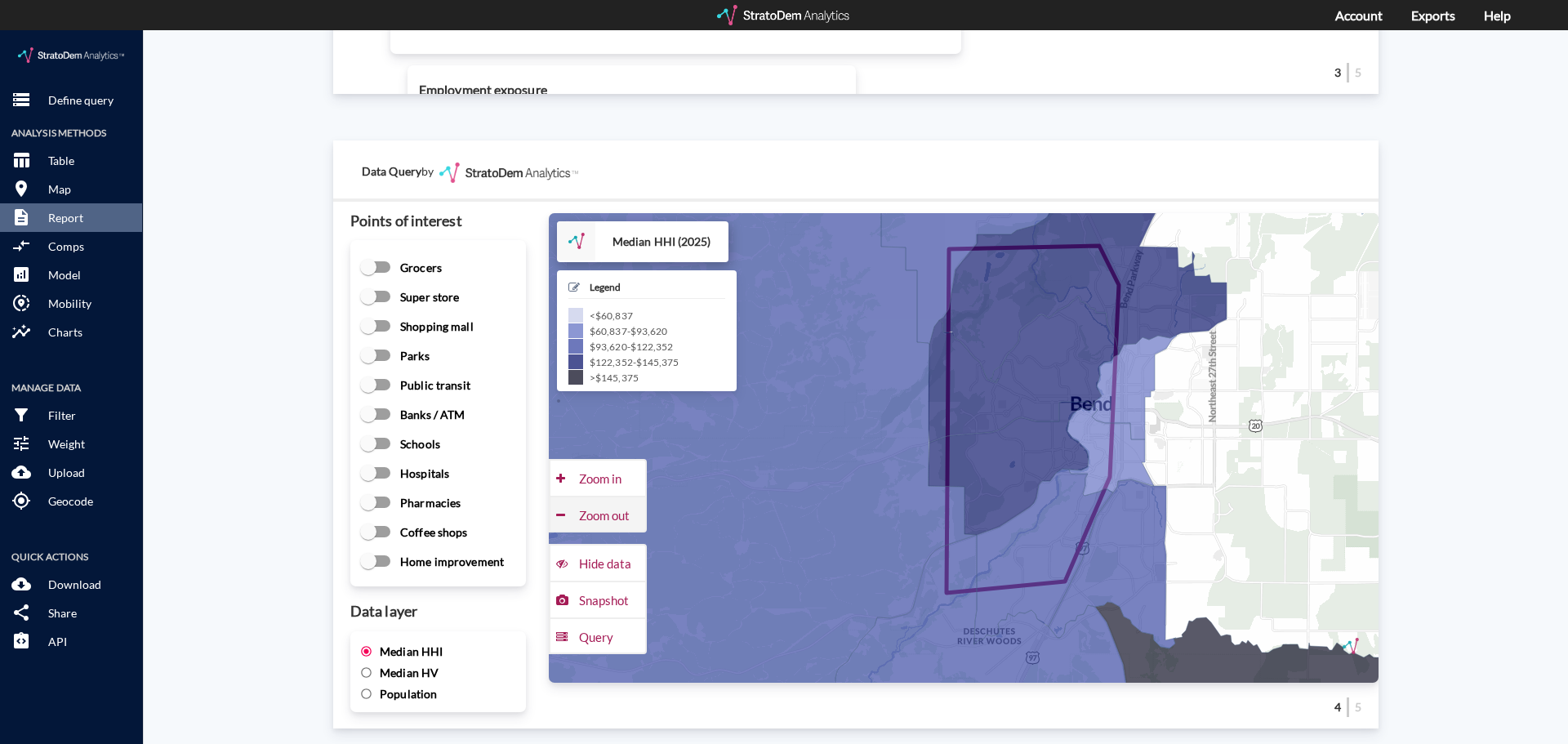
click div "Zoom out"
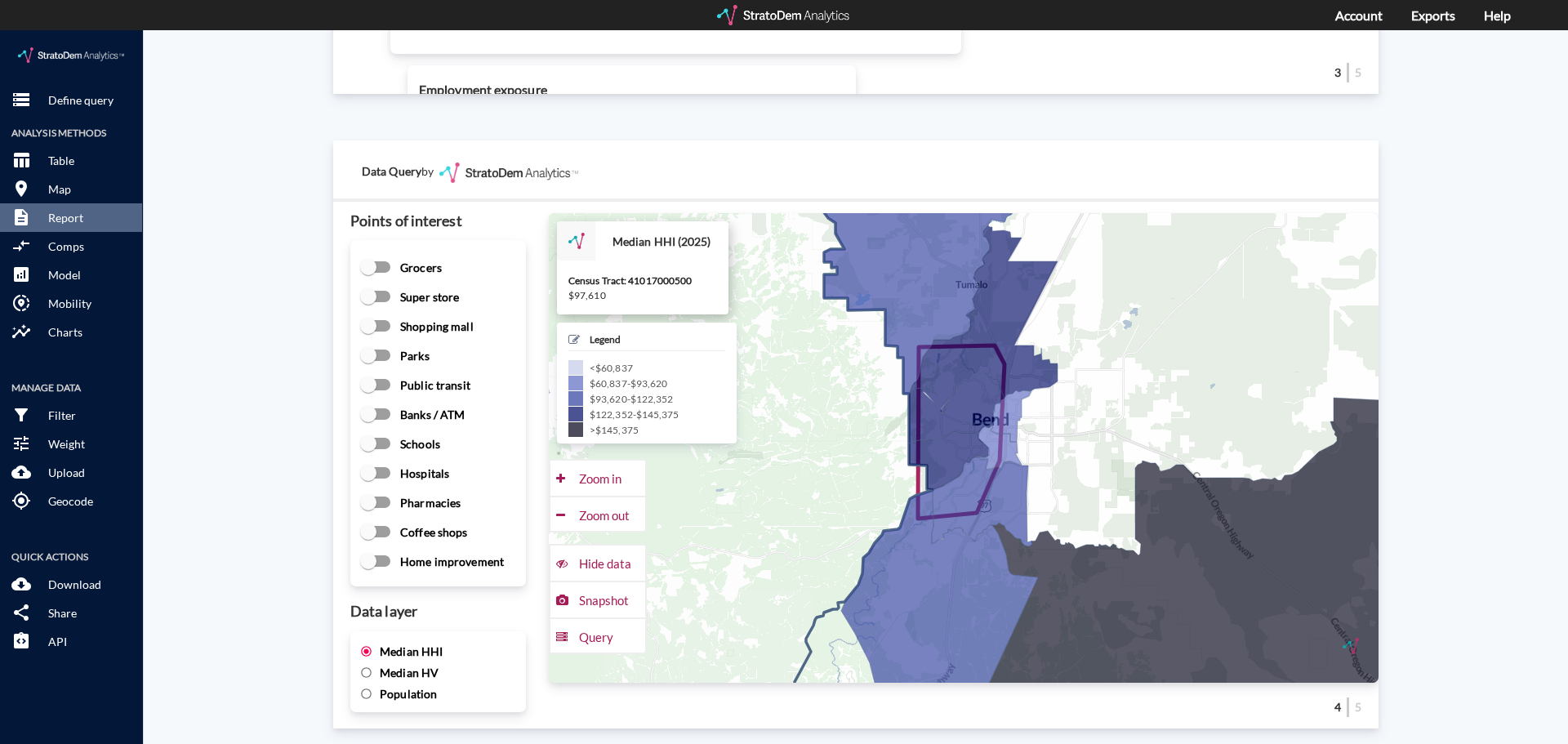
drag, startPoint x: 768, startPoint y: 457, endPoint x: 728, endPoint y: 456, distance: 40.0
click icon
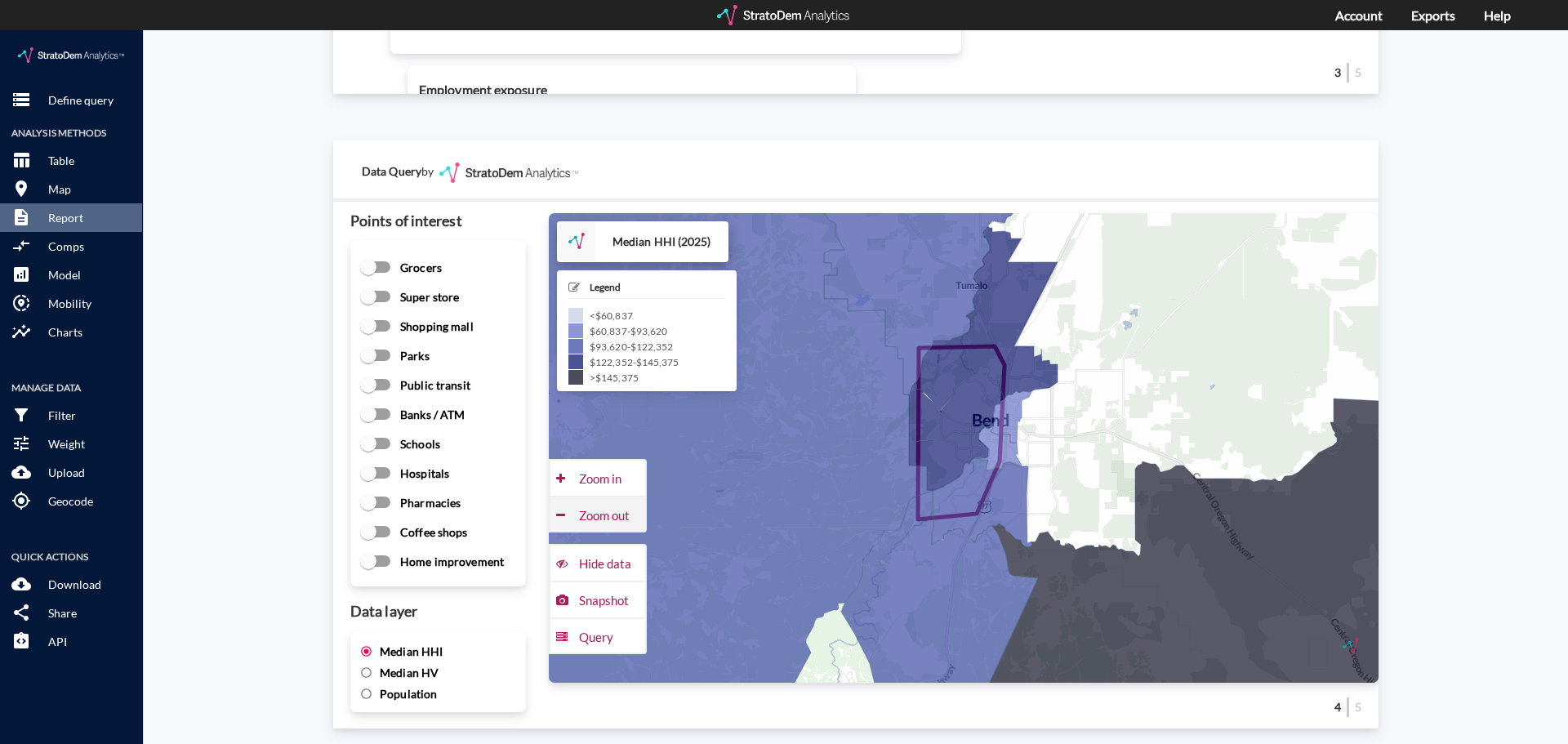
click div "Zoom out"
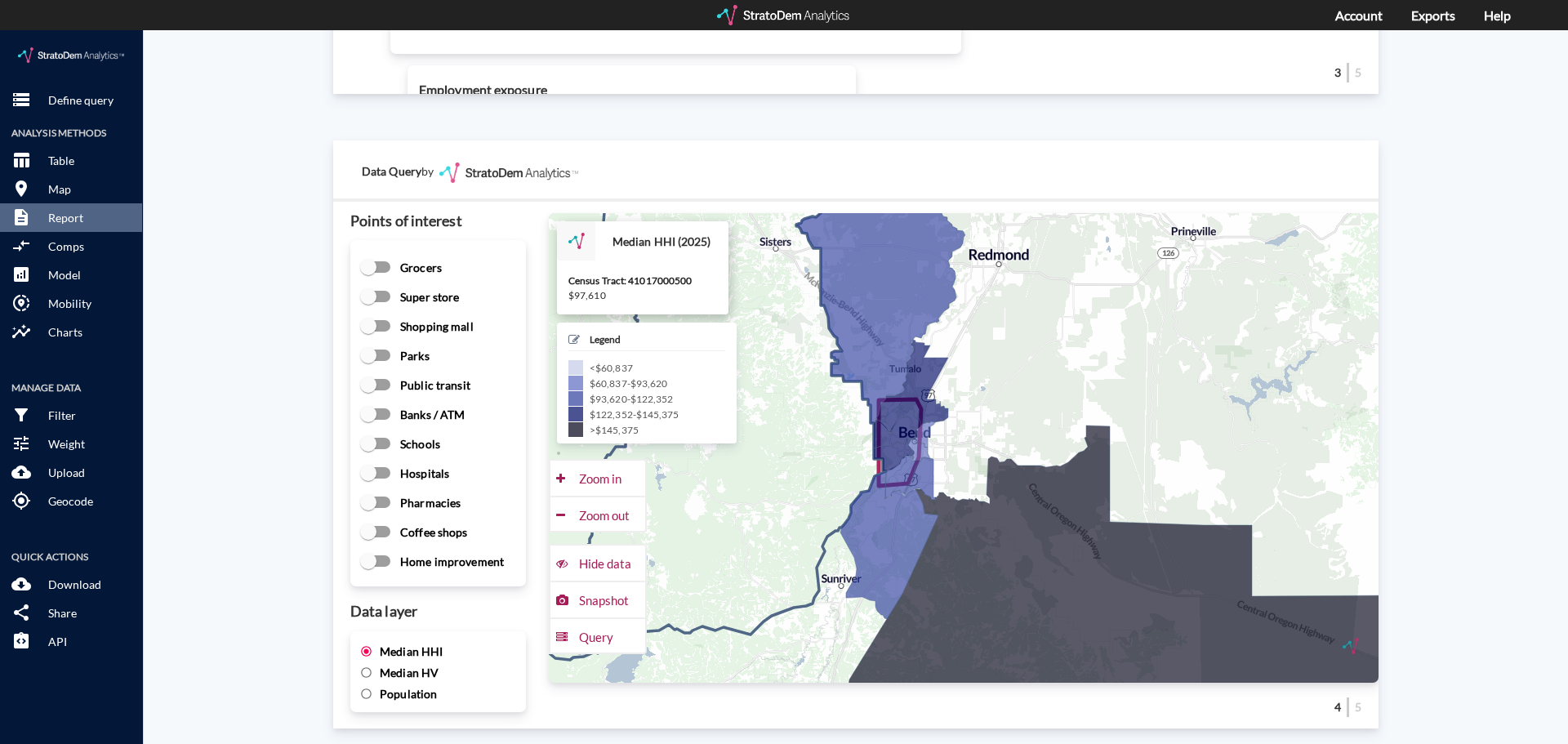
drag, startPoint x: 784, startPoint y: 459, endPoint x: 718, endPoint y: 461, distance: 66.0
click icon
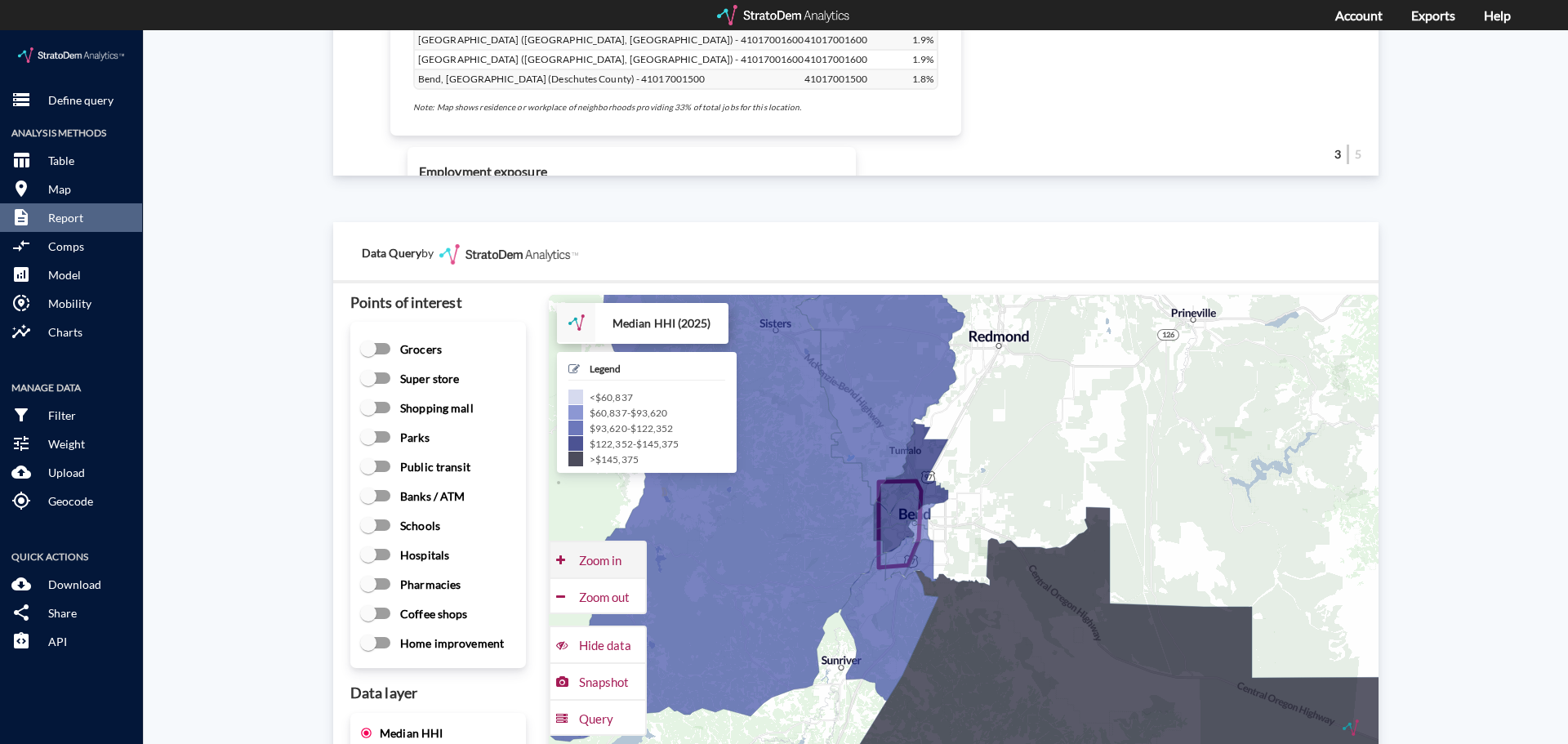
click div "Zoom in"
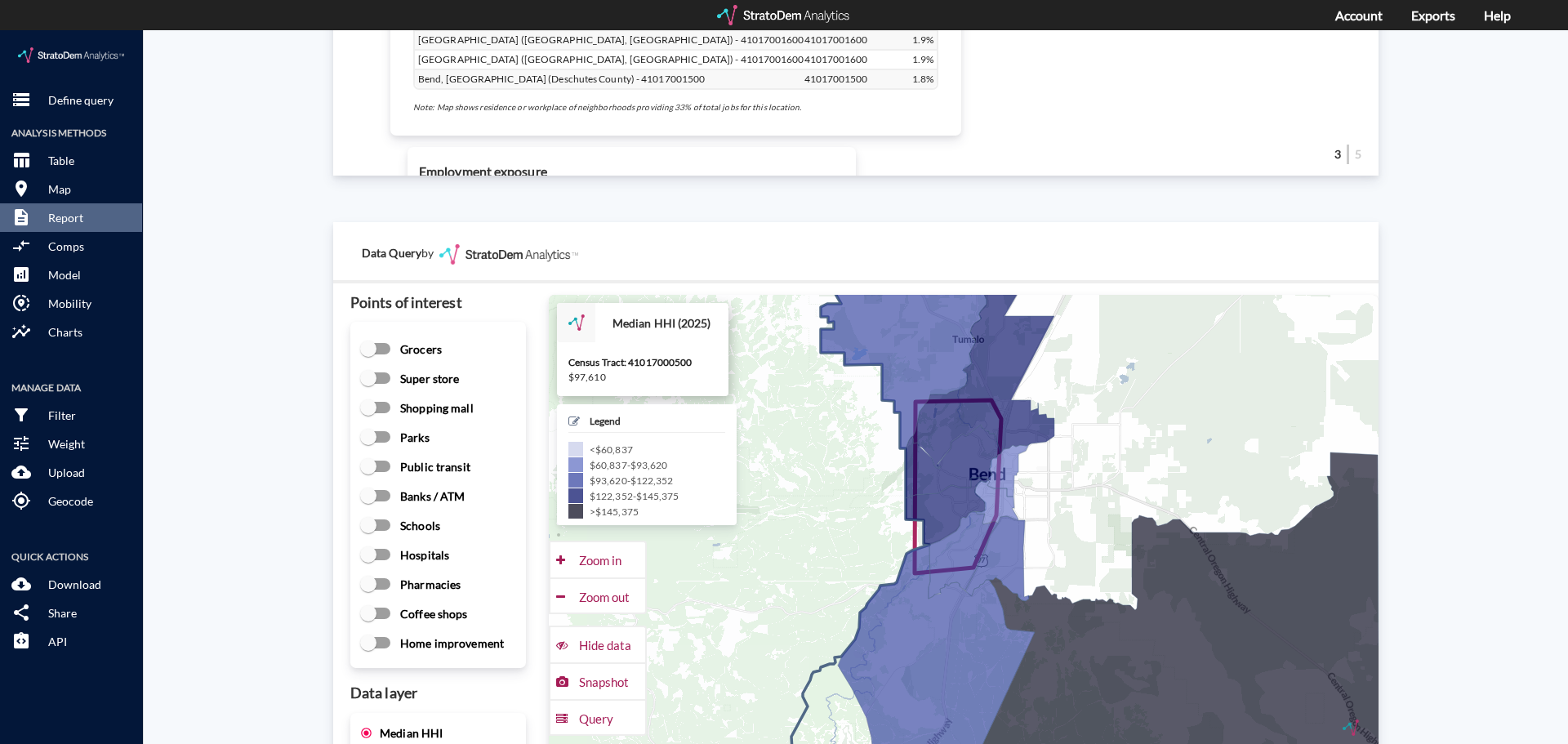
drag, startPoint x: 712, startPoint y: 524, endPoint x: 790, endPoint y: 503, distance: 80.8
click icon
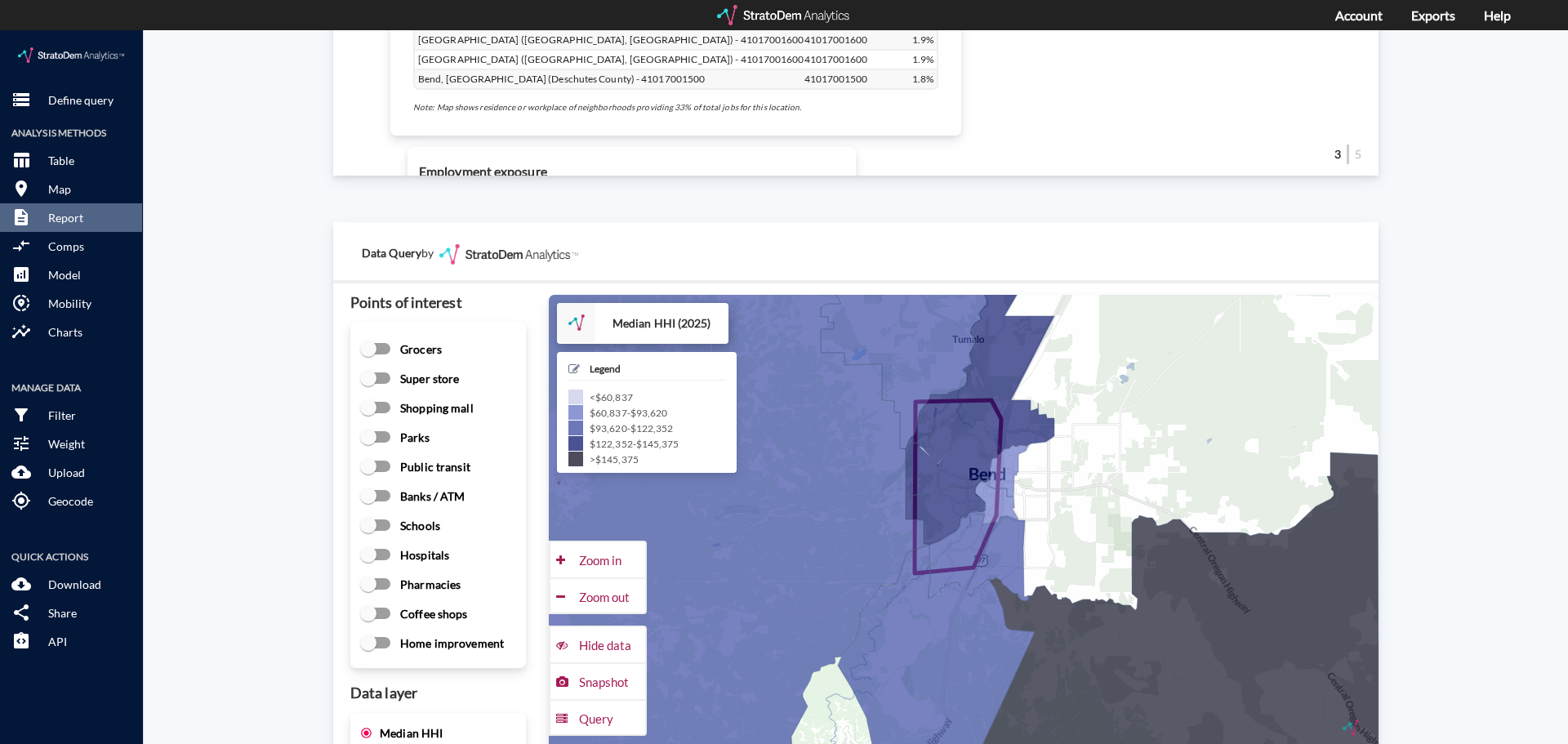
click div "Site report Generate a site report for a given location, (optionally) benchmark…"
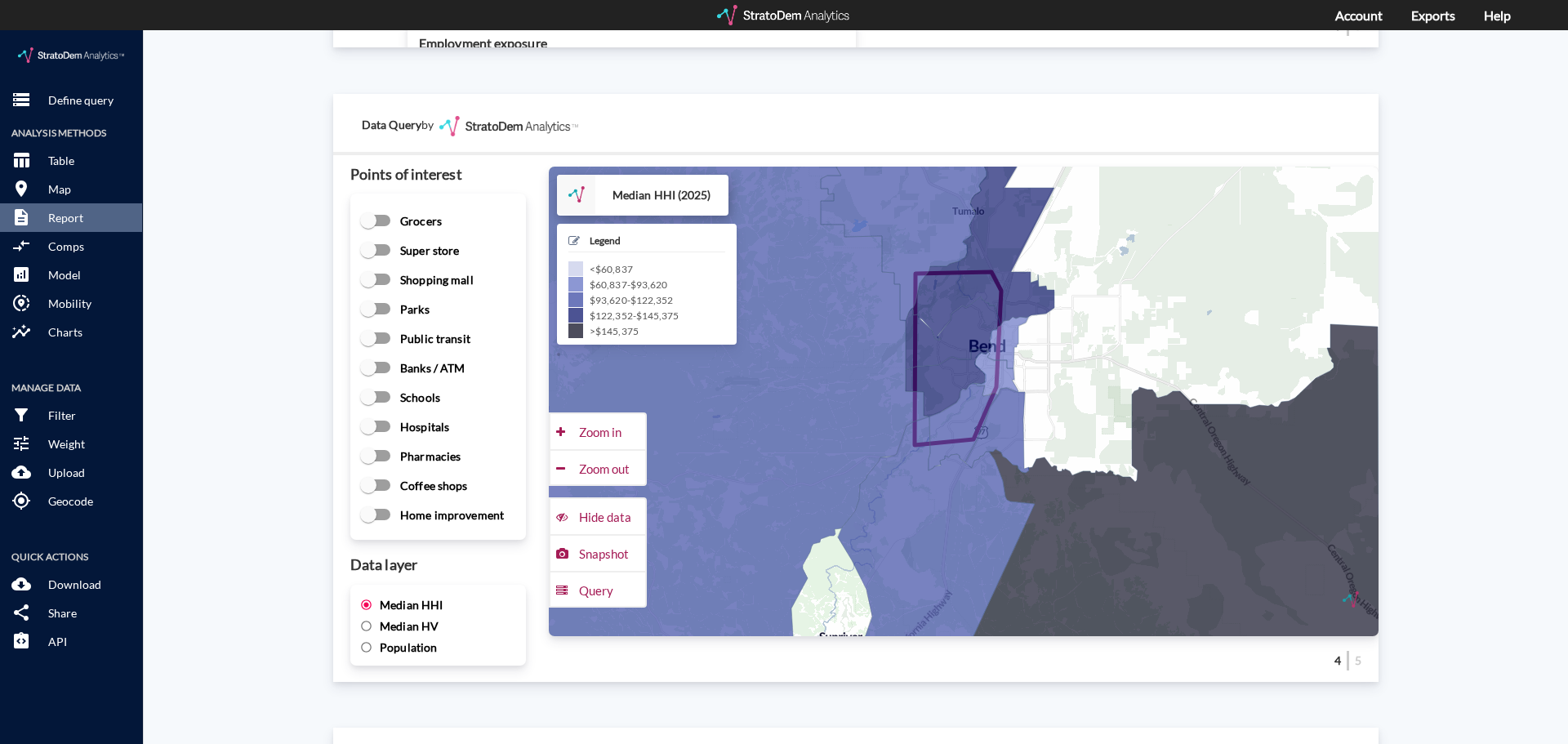
scroll to position [2107, 0]
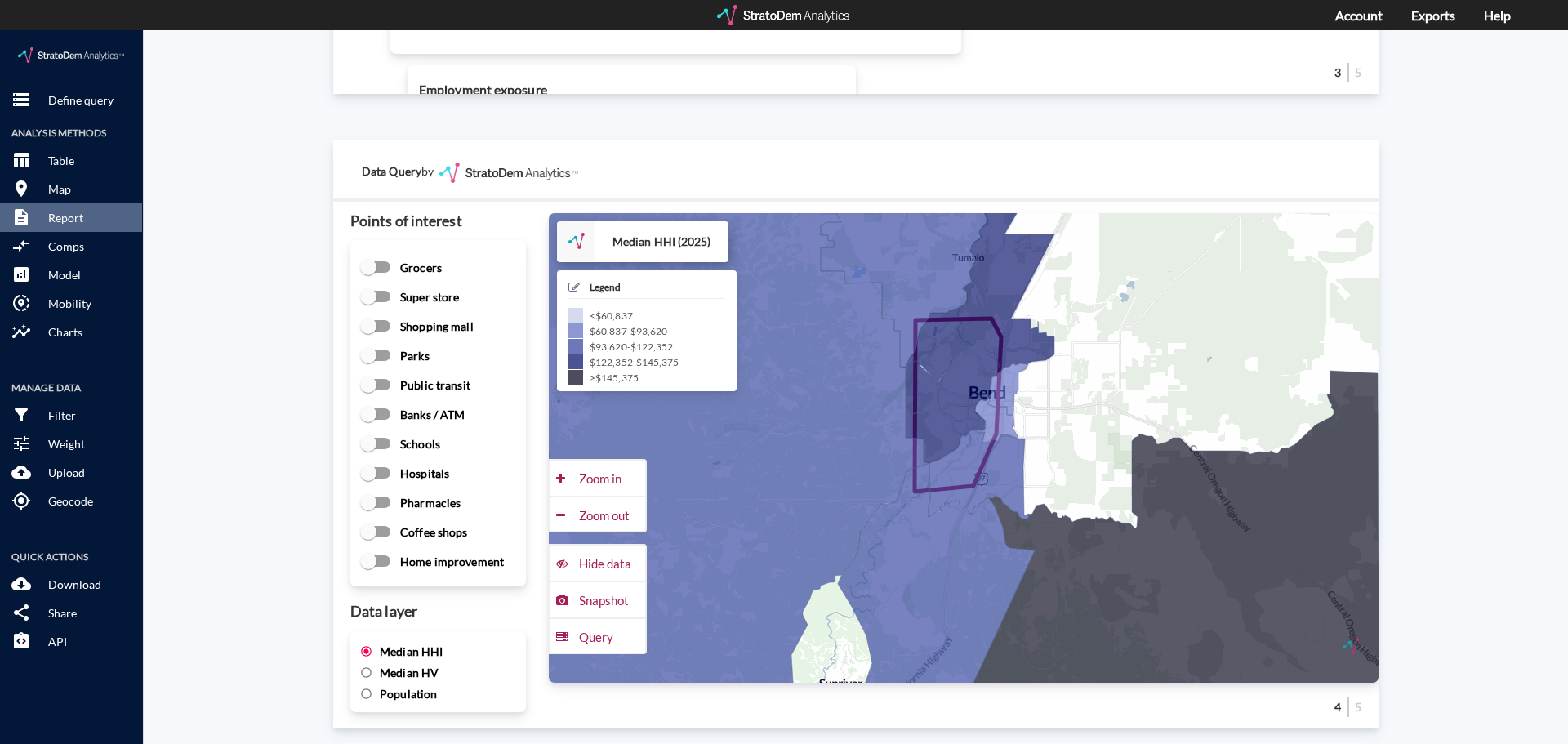
click div "Site report Generate a site report for a given location, (optionally) benchmark…"
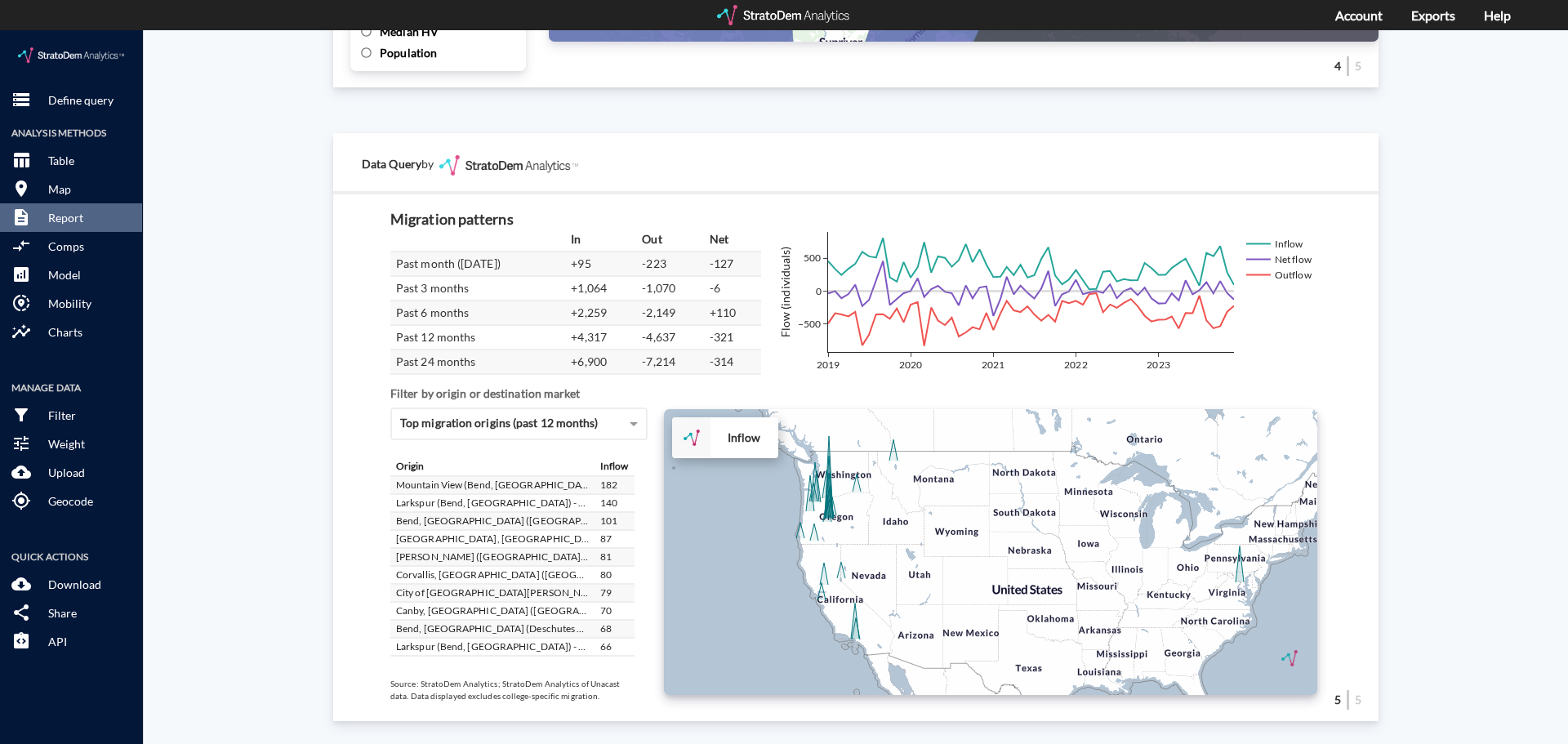
scroll to position [2760, 0]
